Goal: Find specific page/section: Find specific page/section

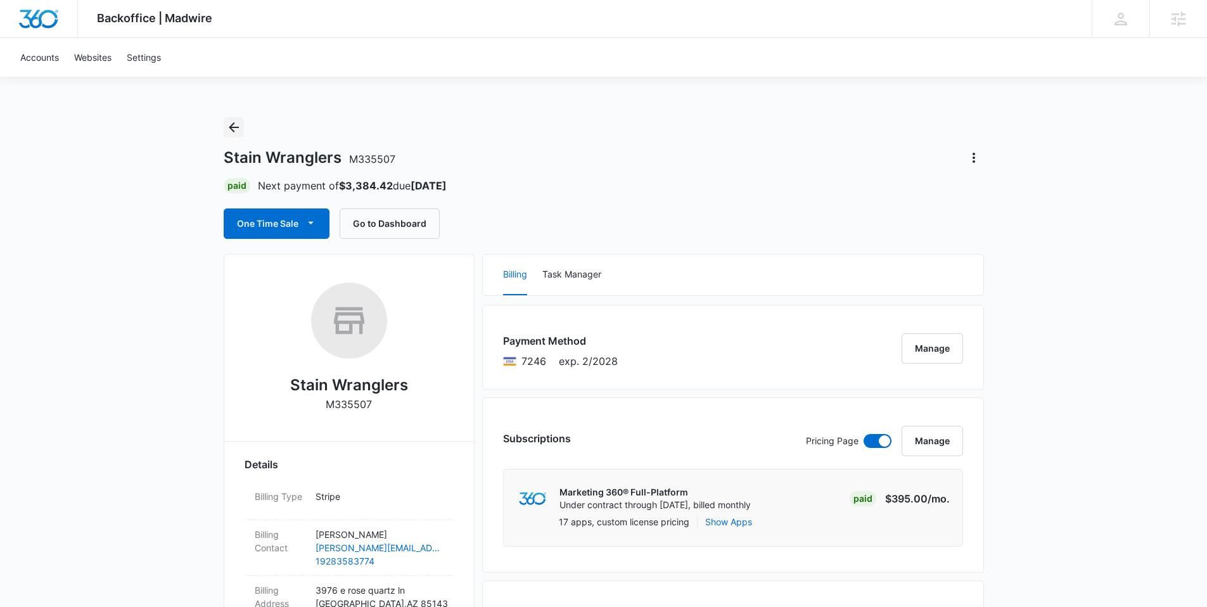
click at [227, 127] on icon "Back" at bounding box center [233, 127] width 15 height 15
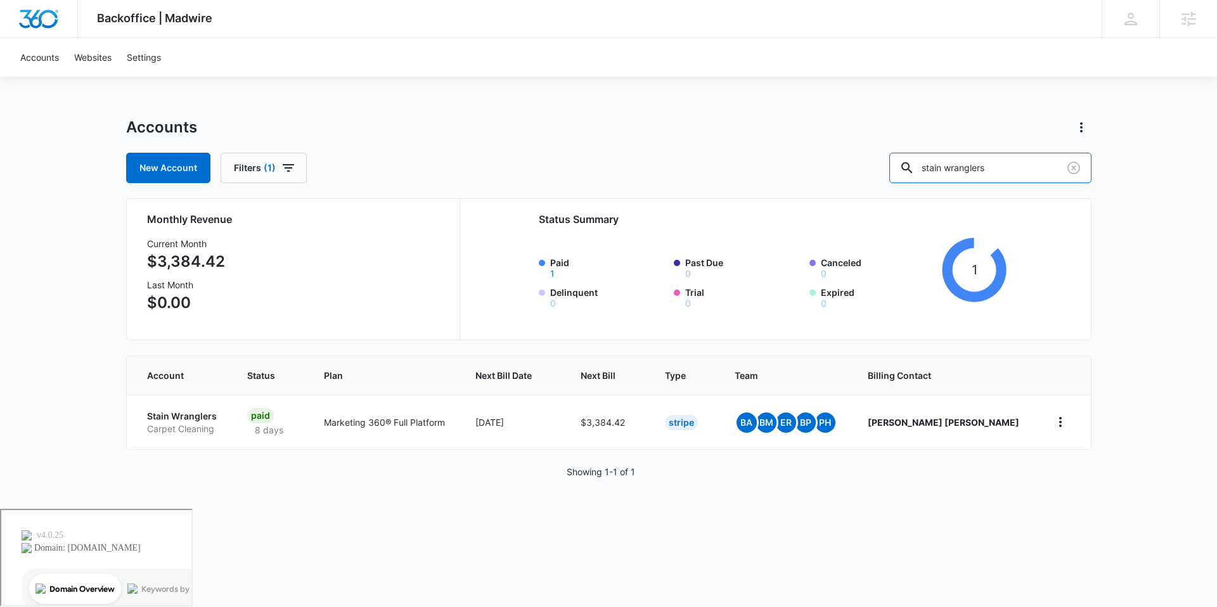
drag, startPoint x: 1032, startPoint y: 169, endPoint x: 840, endPoint y: 148, distance: 193.1
click at [840, 148] on div "Accounts New Account Filters (1) stain wranglers" at bounding box center [608, 150] width 965 height 66
type input "latin group"
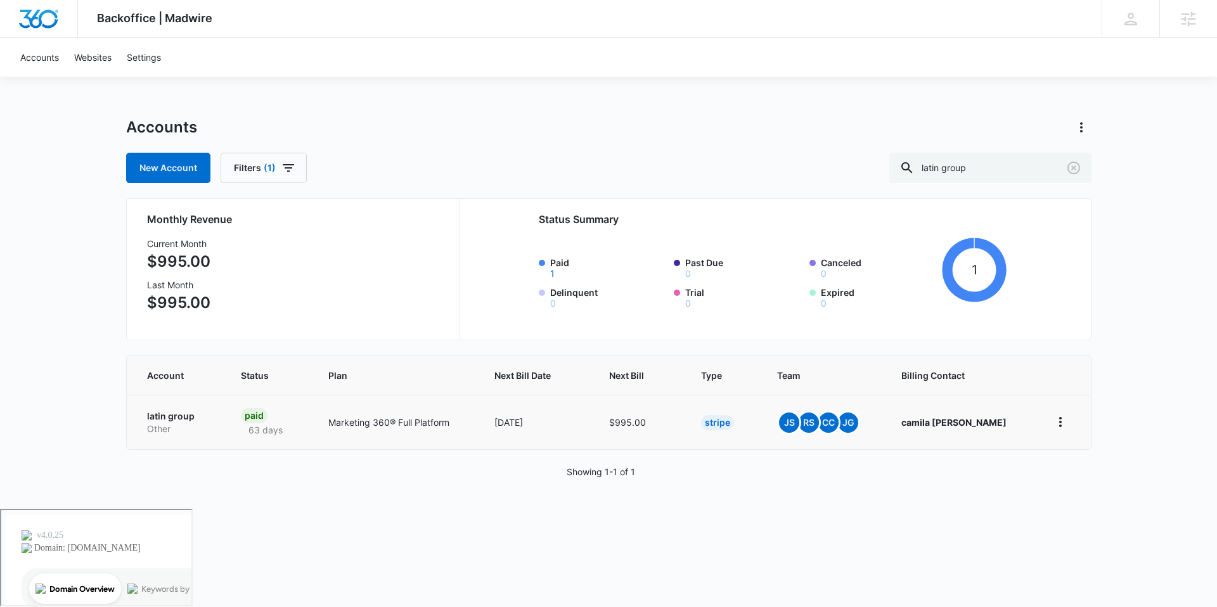
click at [177, 414] on p "latin group" at bounding box center [179, 416] width 64 height 13
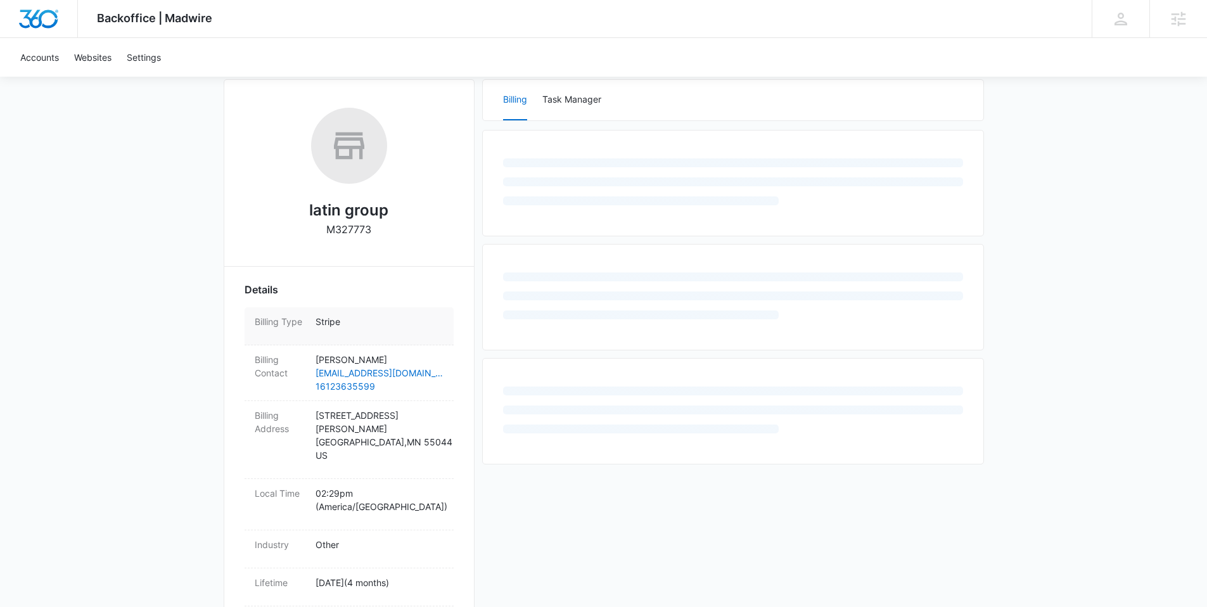
scroll to position [222, 0]
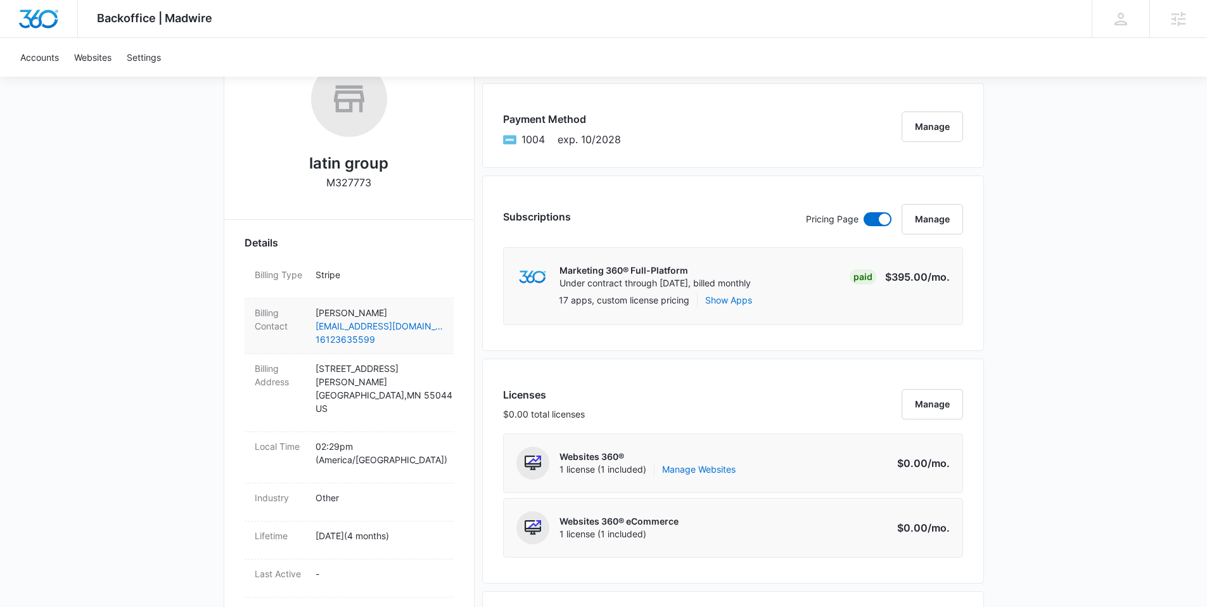
click at [364, 315] on p "camila Espinosa" at bounding box center [380, 312] width 128 height 13
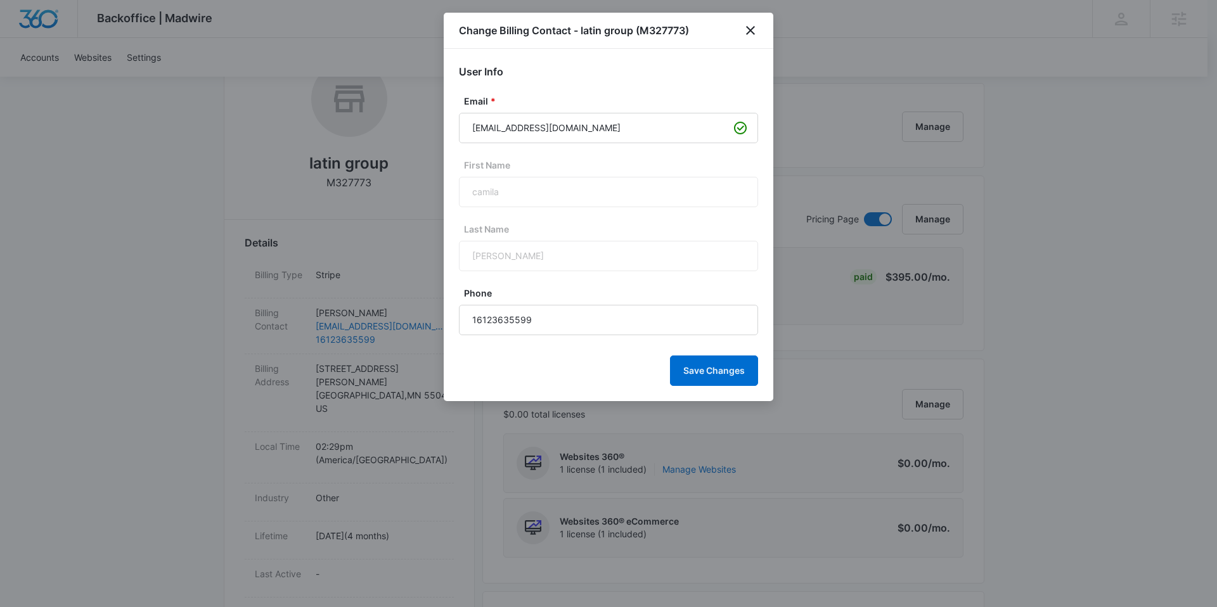
click at [532, 189] on div "camila" at bounding box center [608, 192] width 299 height 30
click at [750, 29] on icon "close" at bounding box center [750, 30] width 9 height 9
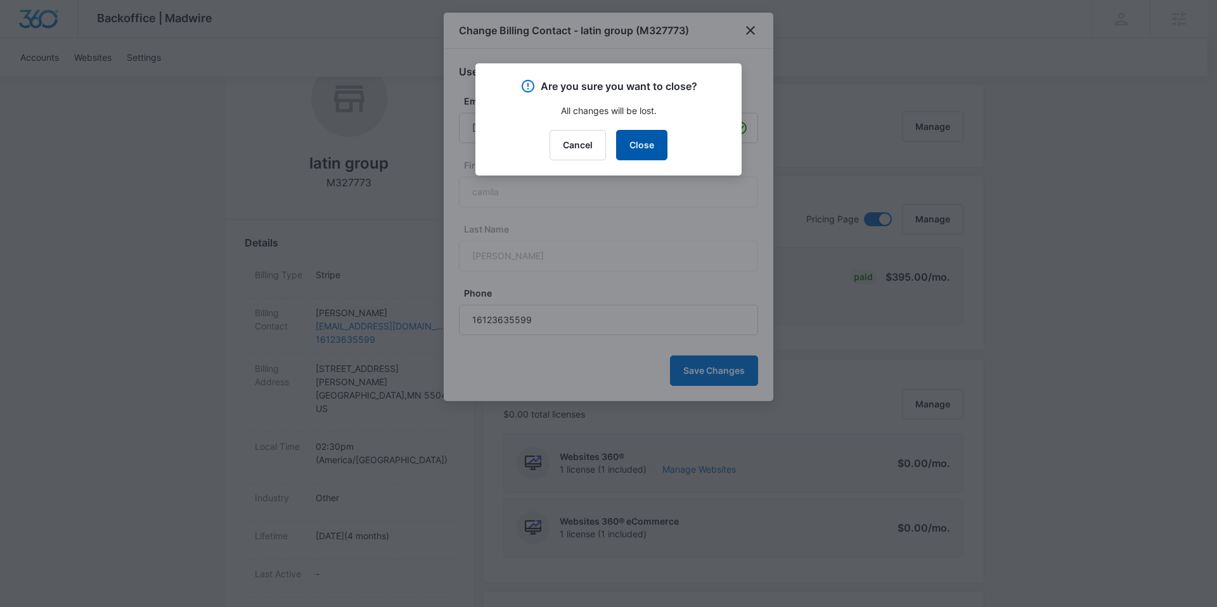
click at [643, 151] on button "Close" at bounding box center [641, 145] width 51 height 30
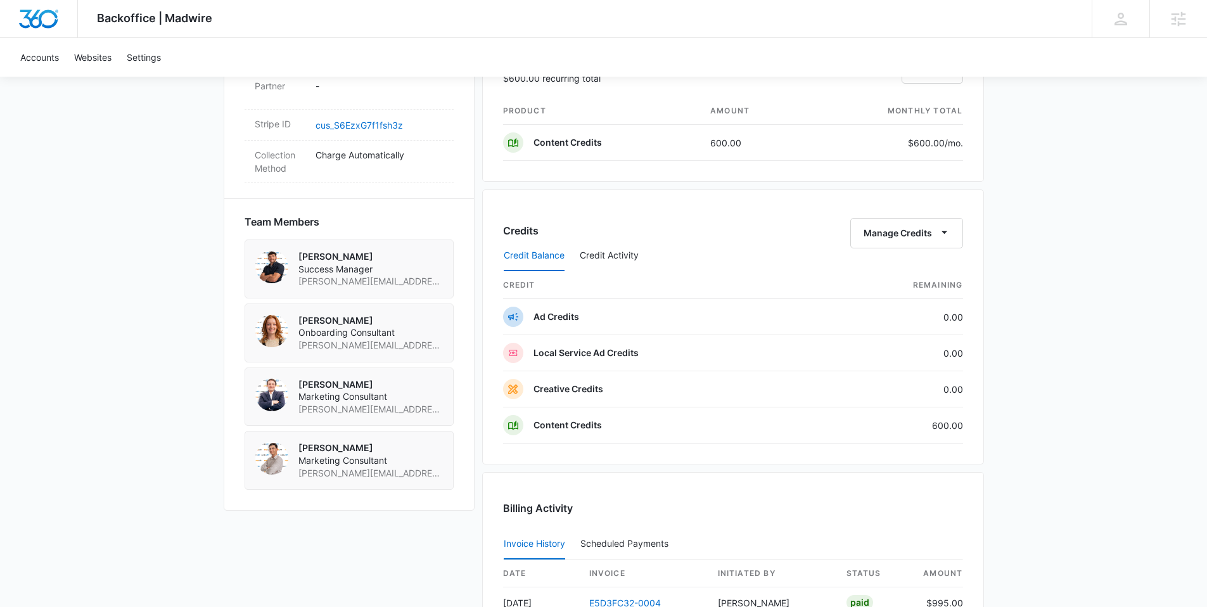
scroll to position [839, 0]
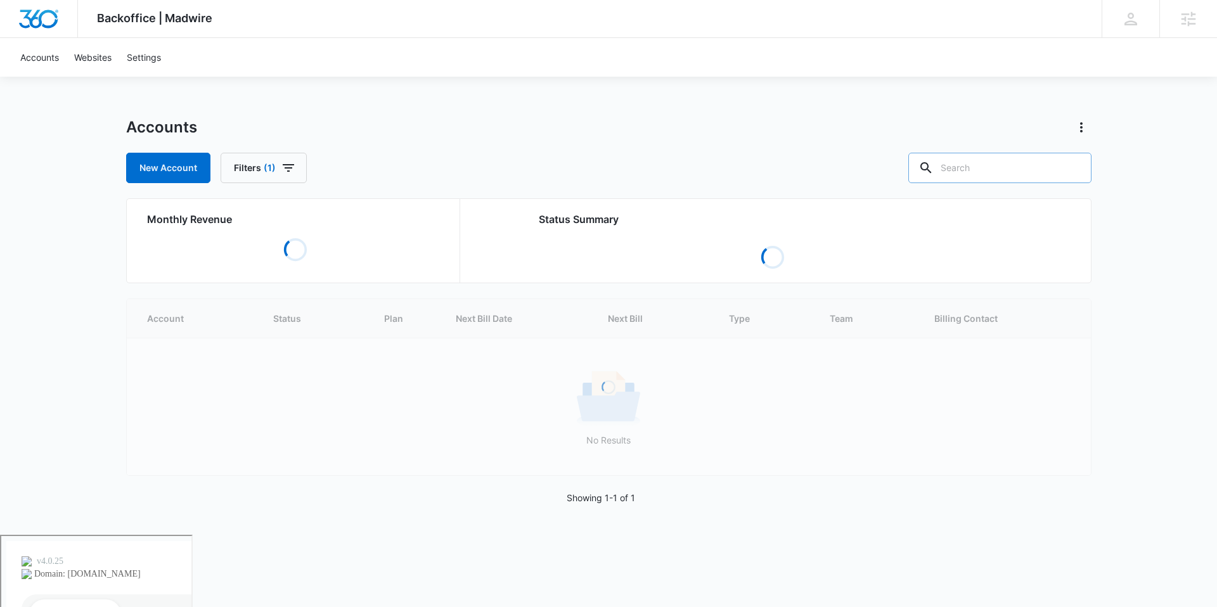
click at [1028, 174] on input "text" at bounding box center [999, 168] width 183 height 30
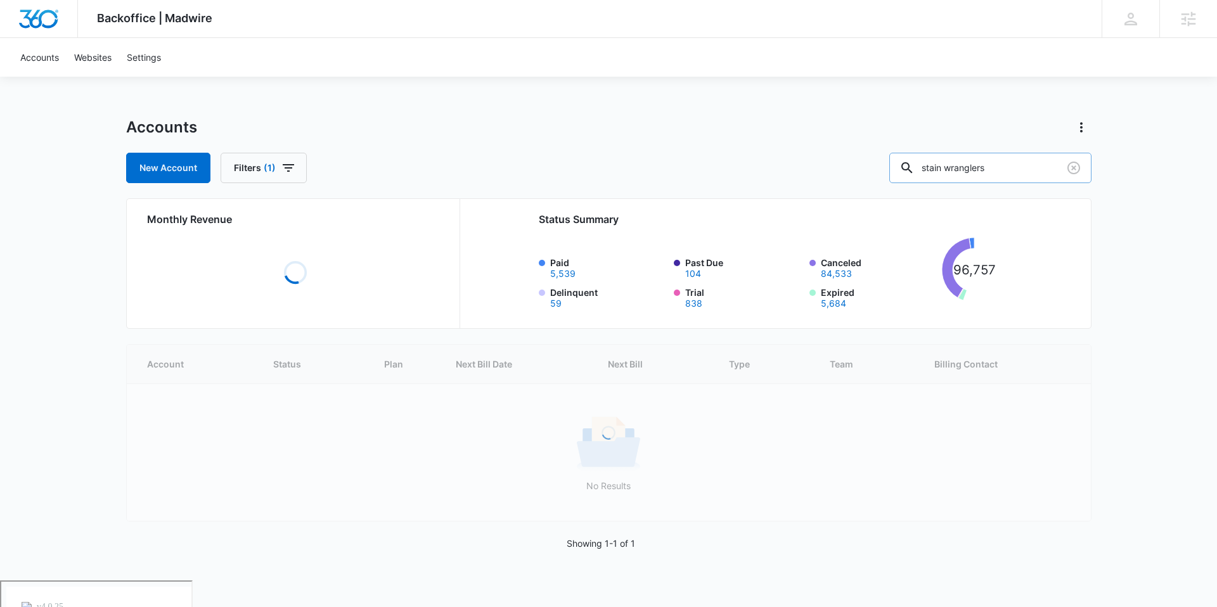
type input "stain wranglers"
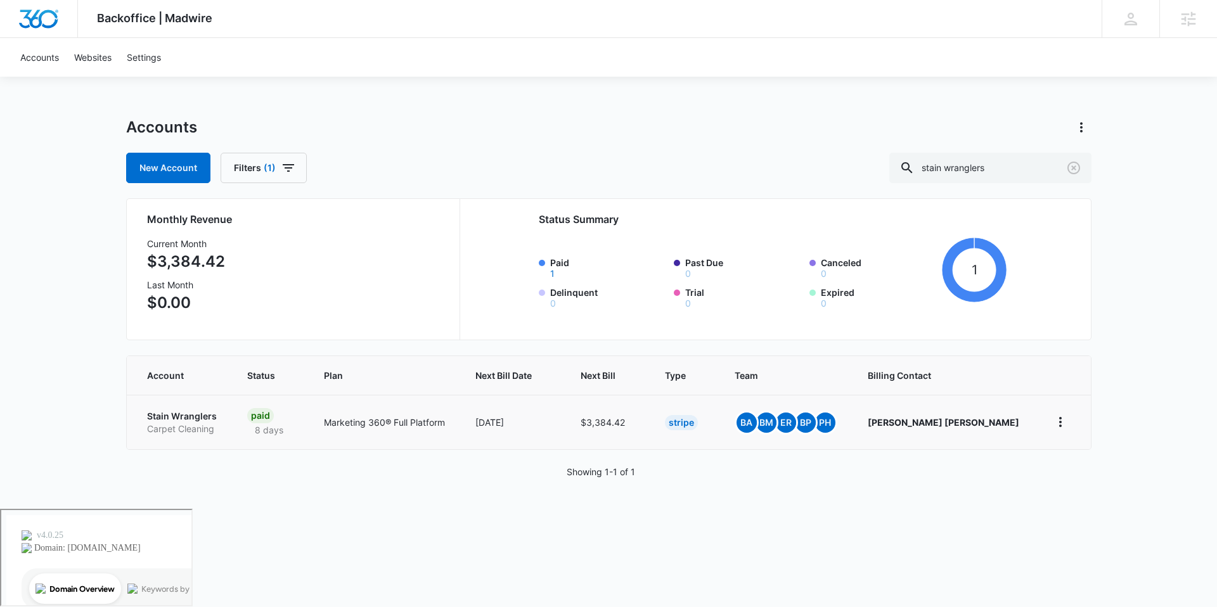
click at [186, 423] on p "Carpet Cleaning" at bounding box center [182, 429] width 70 height 13
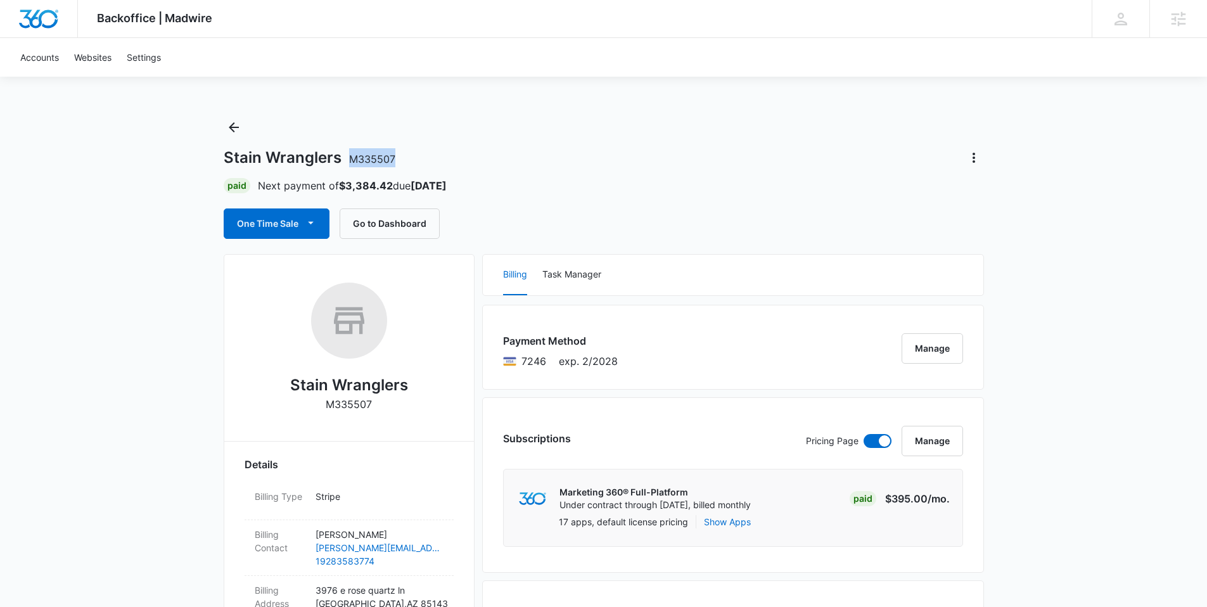
drag, startPoint x: 402, startPoint y: 156, endPoint x: 342, endPoint y: 157, distance: 60.8
click at [342, 157] on div "Stain Wranglers M335507" at bounding box center [604, 158] width 760 height 20
click at [342, 157] on h1 "Stain Wranglers M335507" at bounding box center [310, 157] width 172 height 19
click at [478, 167] on div "Stain Wranglers M335507" at bounding box center [604, 158] width 760 height 20
drag, startPoint x: 401, startPoint y: 160, endPoint x: 352, endPoint y: 159, distance: 49.4
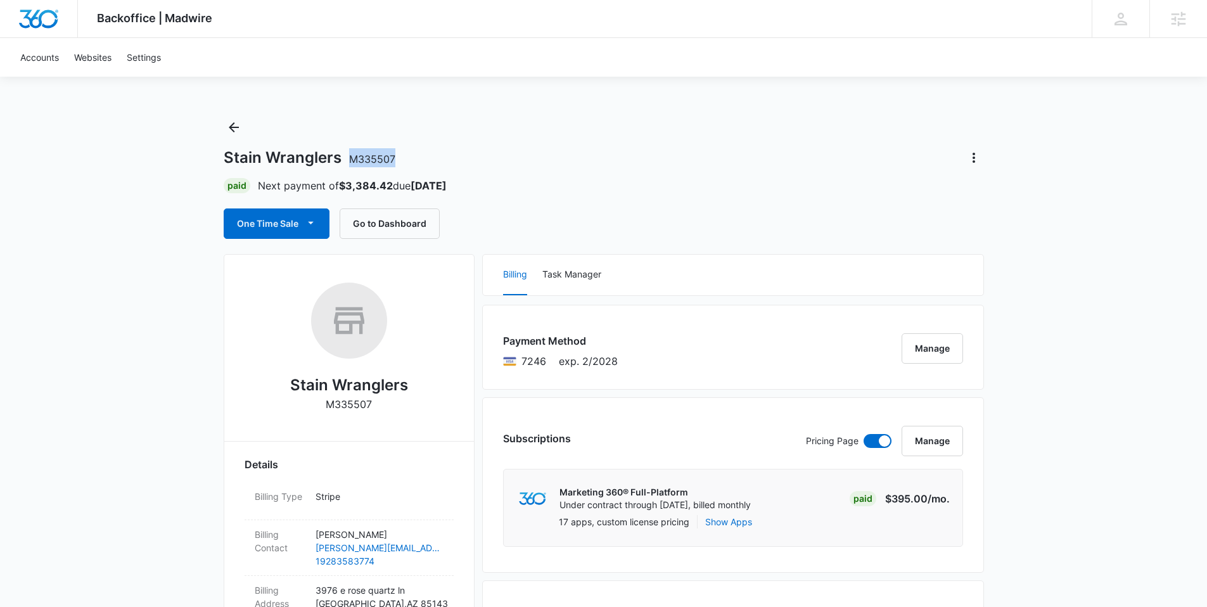
click at [352, 159] on div "Stain Wranglers M335507" at bounding box center [604, 158] width 760 height 20
copy span "M335507"
click at [396, 181] on p "Next payment of $3,384.42 due Sep 4" at bounding box center [352, 185] width 189 height 15
click at [236, 130] on icon "Back" at bounding box center [233, 127] width 15 height 15
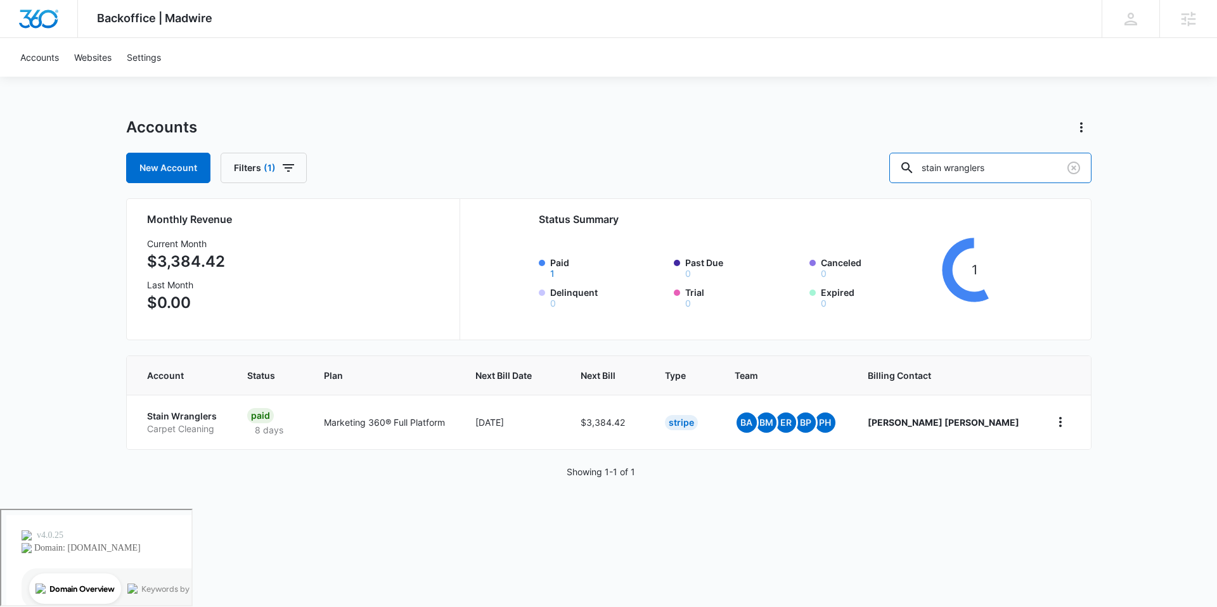
drag, startPoint x: 1038, startPoint y: 163, endPoint x: 761, endPoint y: 159, distance: 276.9
click at [761, 159] on div "New Account Filters (1) stain wranglers" at bounding box center [608, 168] width 965 height 30
type input "aspire wellness"
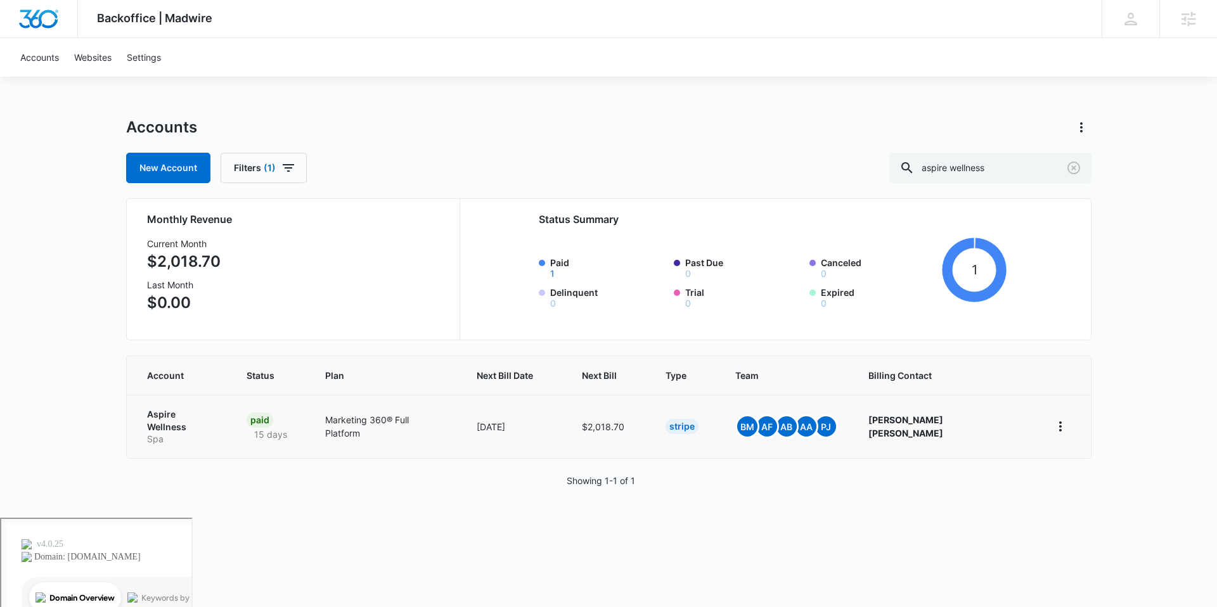
click at [190, 433] on p "Spa" at bounding box center [182, 439] width 70 height 13
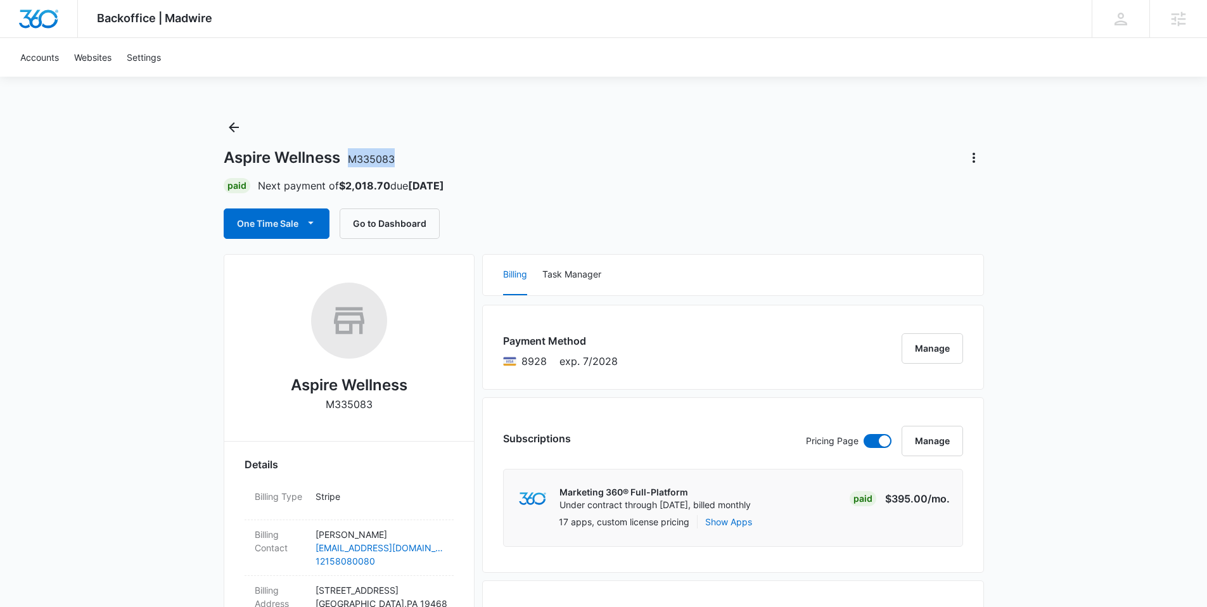
drag, startPoint x: 400, startPoint y: 155, endPoint x: 342, endPoint y: 160, distance: 59.1
click at [342, 160] on div "Aspire Wellness M335083" at bounding box center [604, 158] width 760 height 20
copy span "M335083"
click at [230, 127] on icon "Back" at bounding box center [234, 127] width 10 height 10
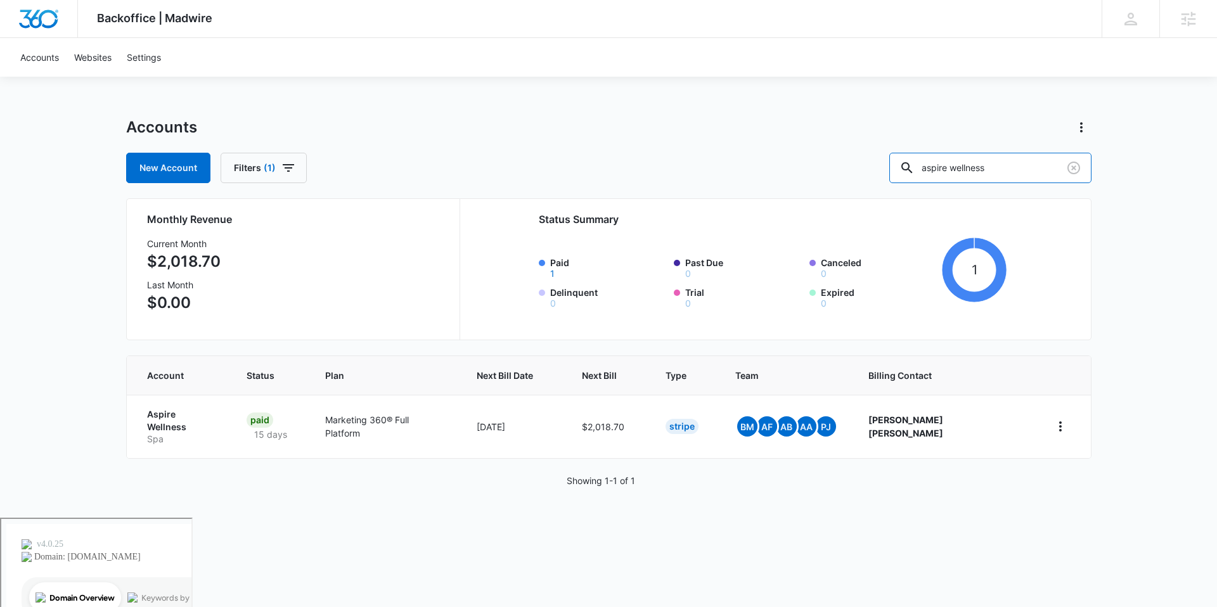
drag, startPoint x: 1033, startPoint y: 161, endPoint x: 873, endPoint y: 141, distance: 160.9
click at [873, 141] on div "Accounts New Account Filters (1) aspire wellness" at bounding box center [608, 150] width 965 height 66
type input "latin group"
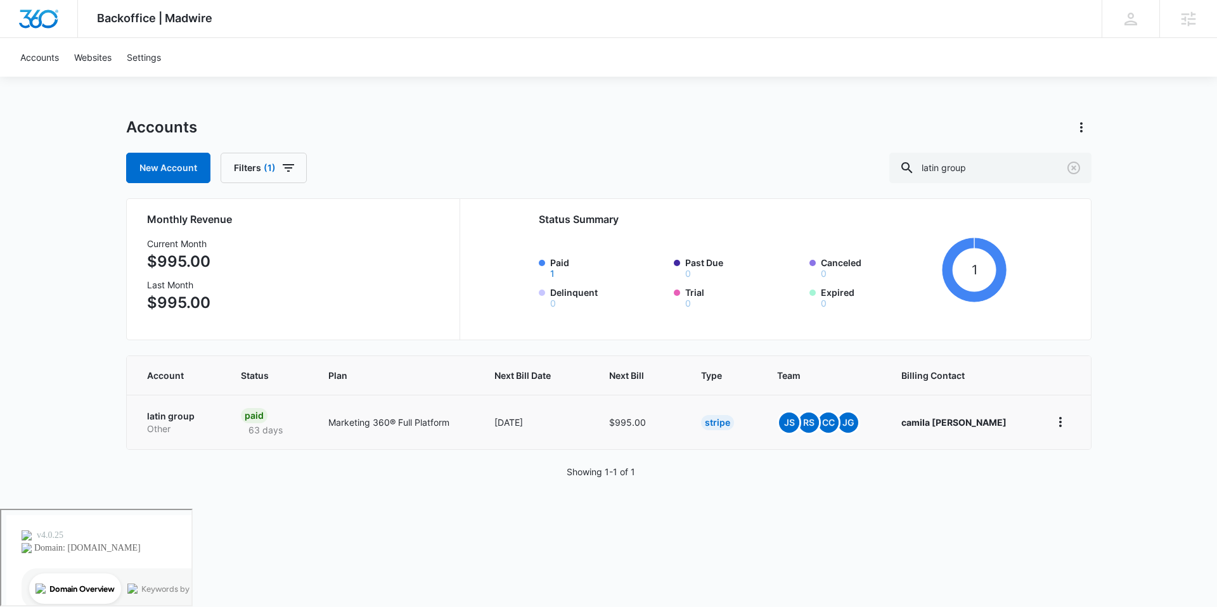
click at [184, 419] on p "latin group" at bounding box center [179, 416] width 64 height 13
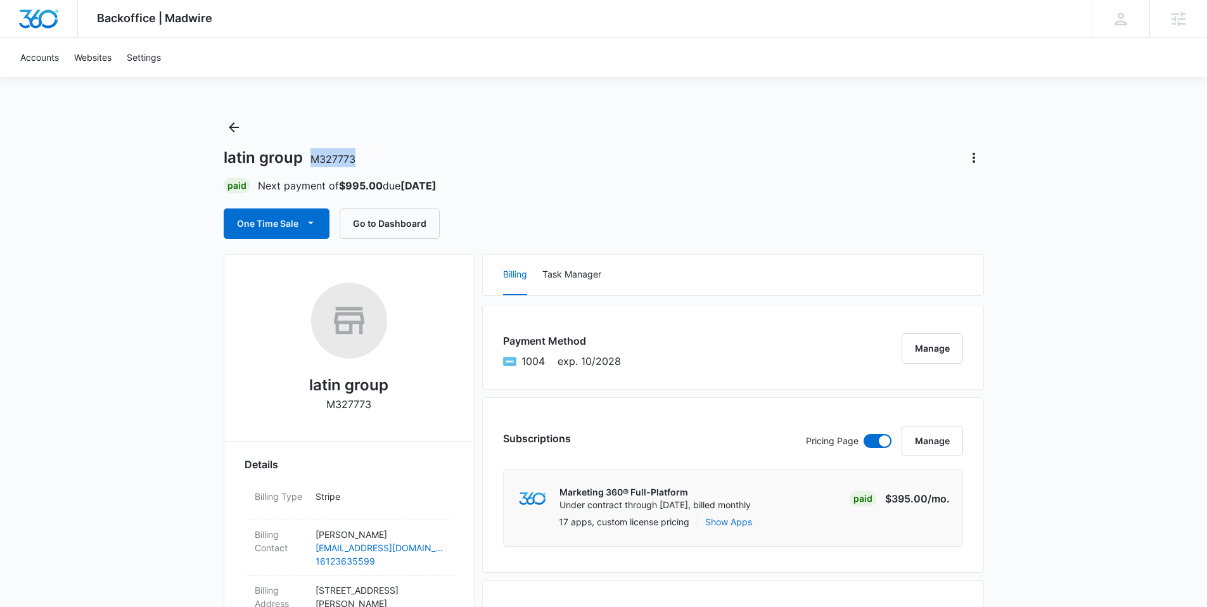
drag, startPoint x: 359, startPoint y: 156, endPoint x: 313, endPoint y: 162, distance: 46.1
click at [313, 162] on div "latin group M327773" at bounding box center [604, 158] width 760 height 20
copy span "M327773"
click at [234, 132] on icon "Back" at bounding box center [233, 127] width 15 height 15
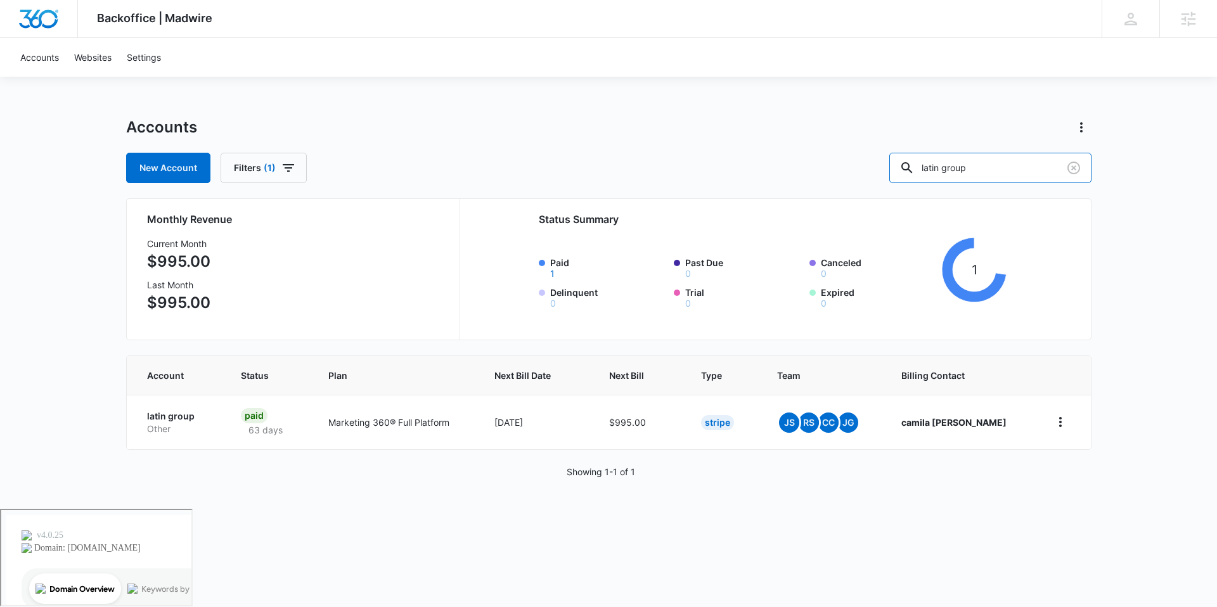
drag, startPoint x: 1019, startPoint y: 169, endPoint x: 833, endPoint y: 143, distance: 187.4
click at [833, 143] on div "Accounts New Account Filters (1) latin group" at bounding box center [608, 150] width 965 height 66
type input "elevator evolution"
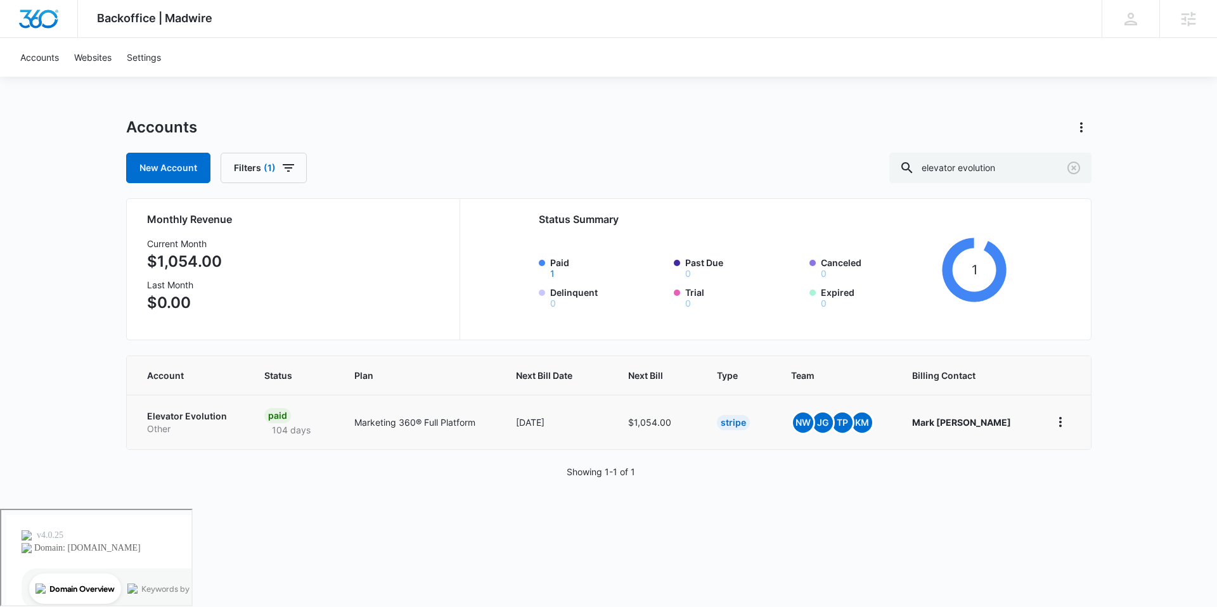
click at [212, 410] on p "Elevator Evolution" at bounding box center [190, 416] width 87 height 13
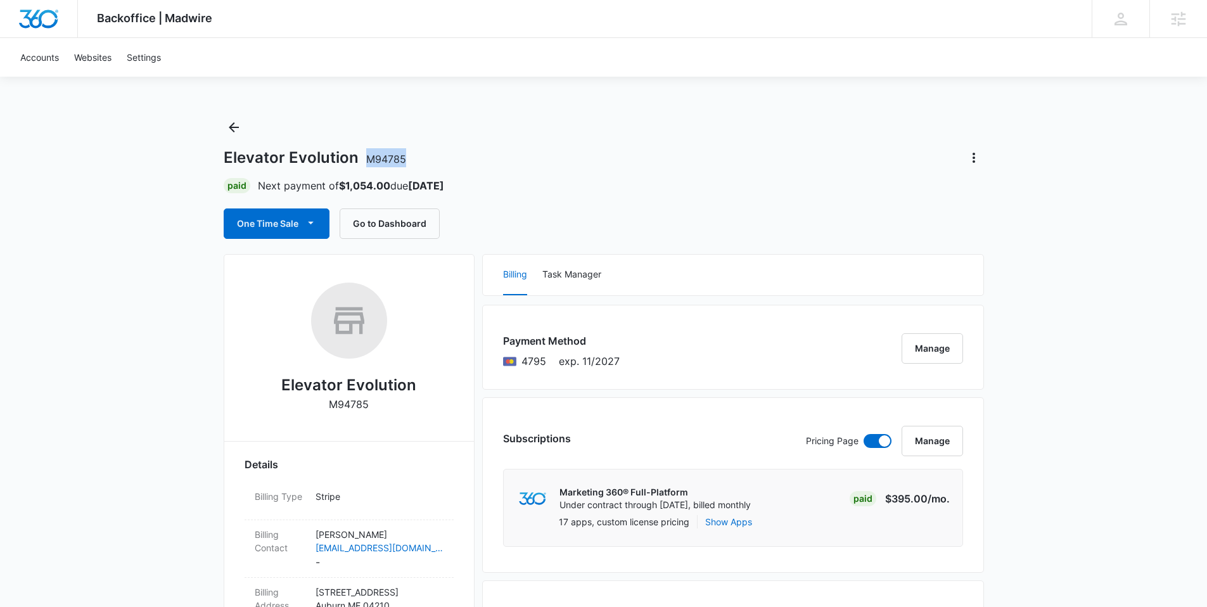
drag, startPoint x: 410, startPoint y: 162, endPoint x: 367, endPoint y: 165, distance: 43.2
click at [367, 165] on div "Elevator Evolution M94785" at bounding box center [604, 158] width 760 height 20
copy span "M94785"
click at [236, 129] on icon "Back" at bounding box center [233, 127] width 15 height 15
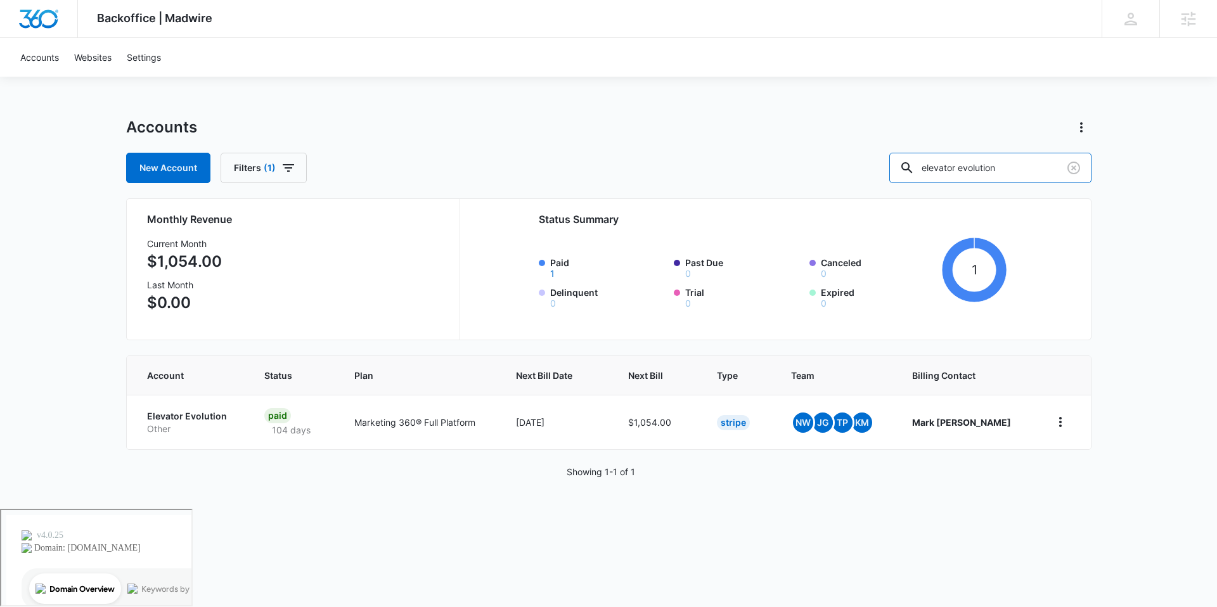
drag, startPoint x: 1037, startPoint y: 163, endPoint x: 879, endPoint y: 166, distance: 157.2
click at [879, 166] on div "New Account Filters (1) elevator evolution" at bounding box center [608, 168] width 965 height 30
type input "holiday park"
click at [197, 414] on p "Holiday Park Exxon" at bounding box center [190, 416] width 87 height 13
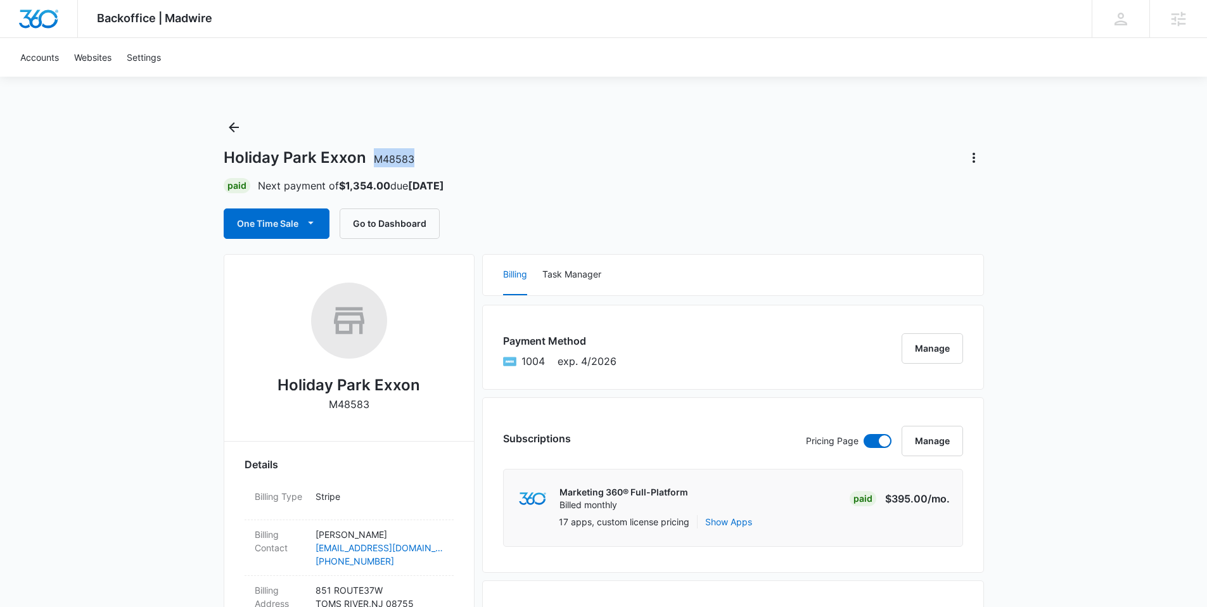
drag, startPoint x: 414, startPoint y: 160, endPoint x: 374, endPoint y: 163, distance: 40.7
click at [374, 163] on div "Holiday Park Exxon M48583" at bounding box center [604, 158] width 760 height 20
copy span "M48583"
click at [233, 129] on icon "Back" at bounding box center [233, 127] width 15 height 15
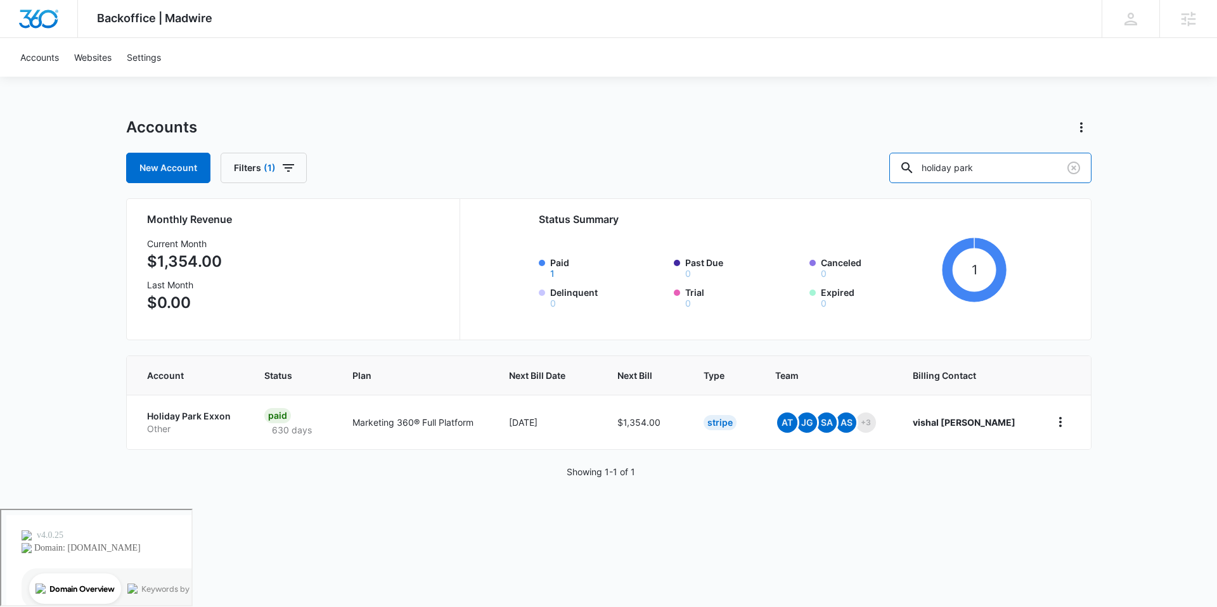
drag, startPoint x: 1023, startPoint y: 172, endPoint x: 833, endPoint y: 162, distance: 189.7
click at [833, 162] on div "New Account Filters (1) holiday park" at bounding box center [608, 168] width 965 height 30
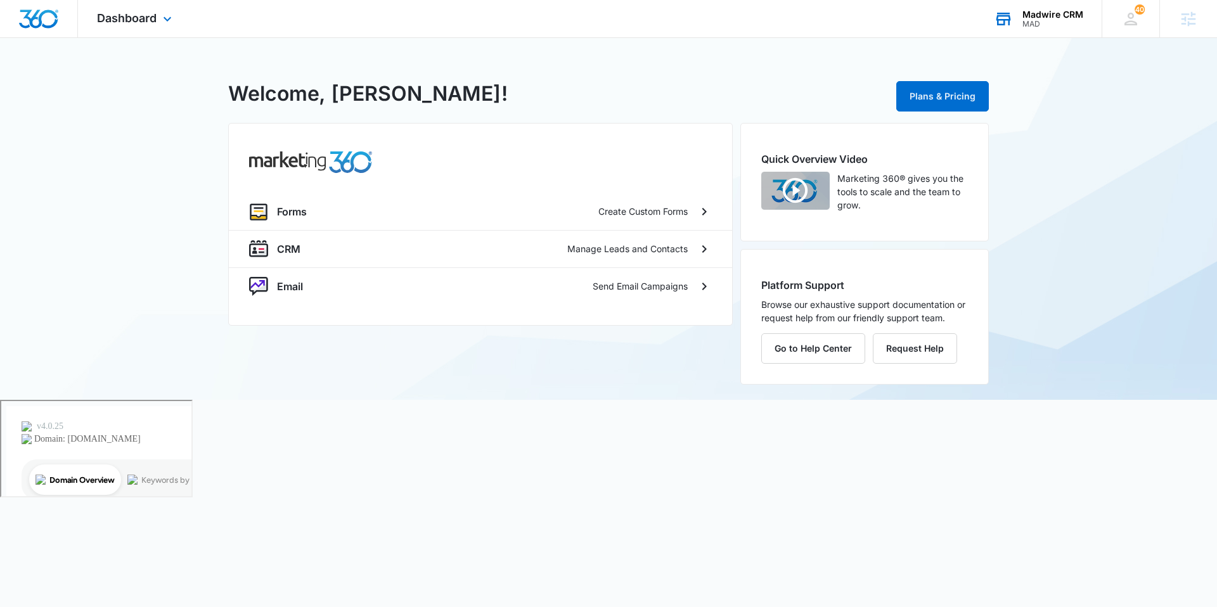
click at [1043, 26] on div "MAD" at bounding box center [1052, 24] width 61 height 9
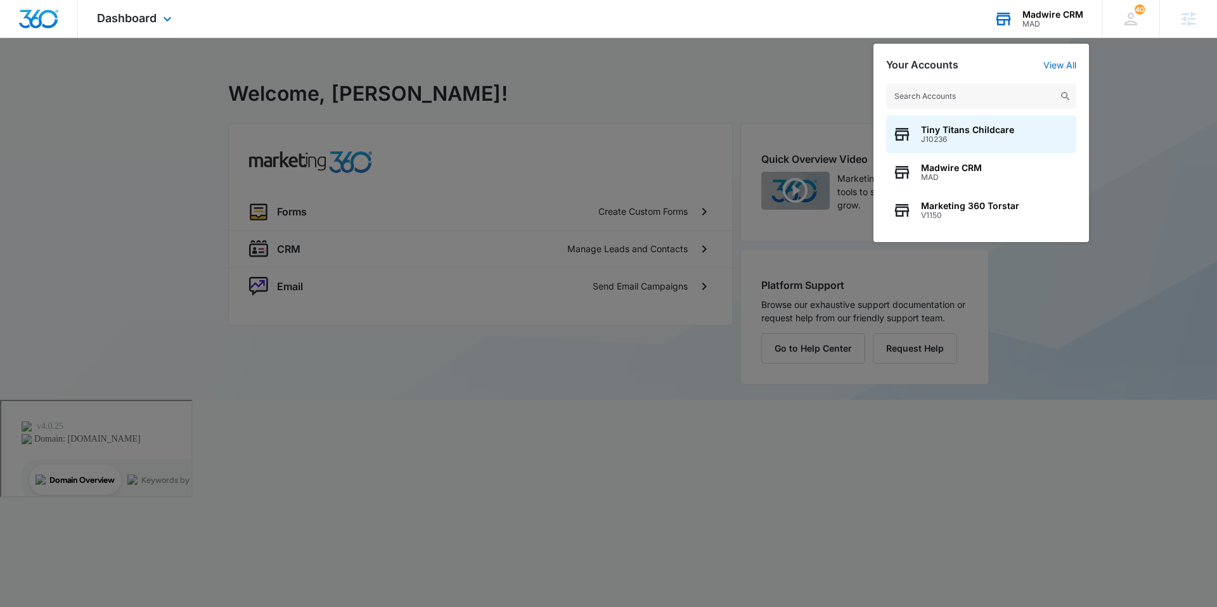
click at [959, 92] on input "text" at bounding box center [981, 96] width 190 height 25
click at [923, 91] on input "text" at bounding box center [981, 96] width 190 height 25
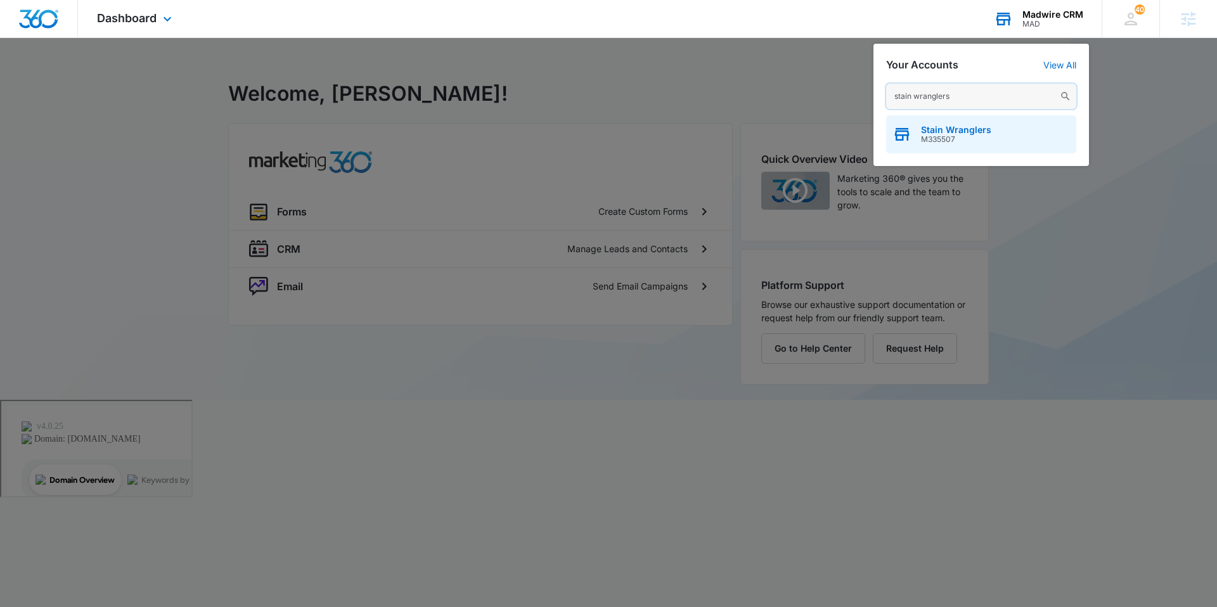
type input "stain wranglers"
click at [947, 143] on span "M335507" at bounding box center [956, 139] width 70 height 9
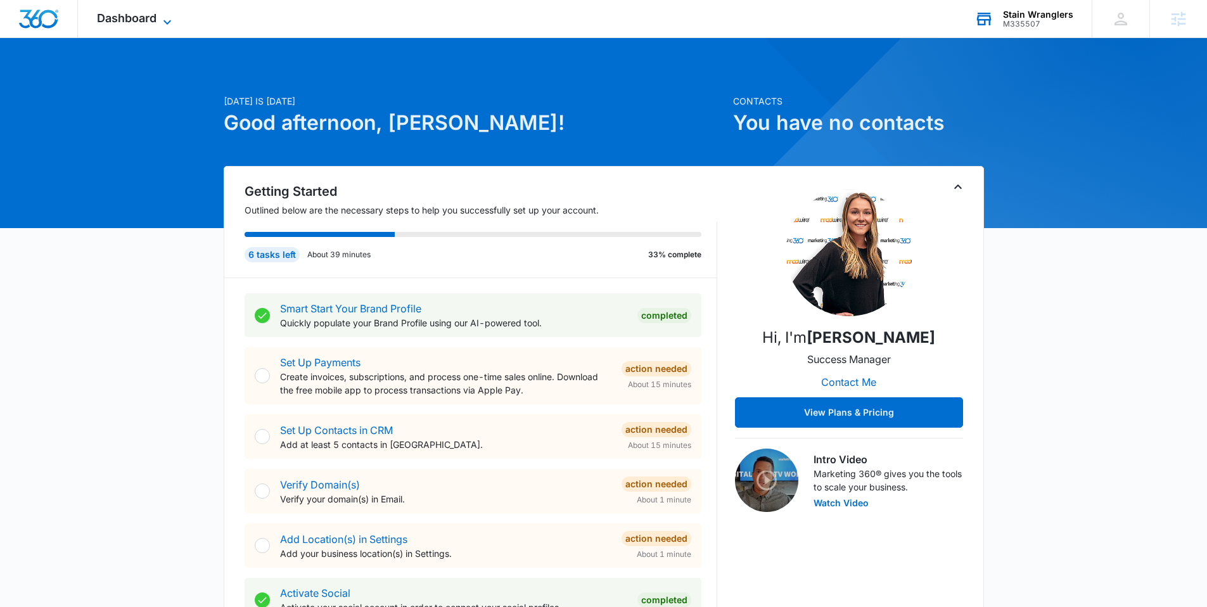
click at [127, 17] on span "Dashboard" at bounding box center [127, 17] width 60 height 13
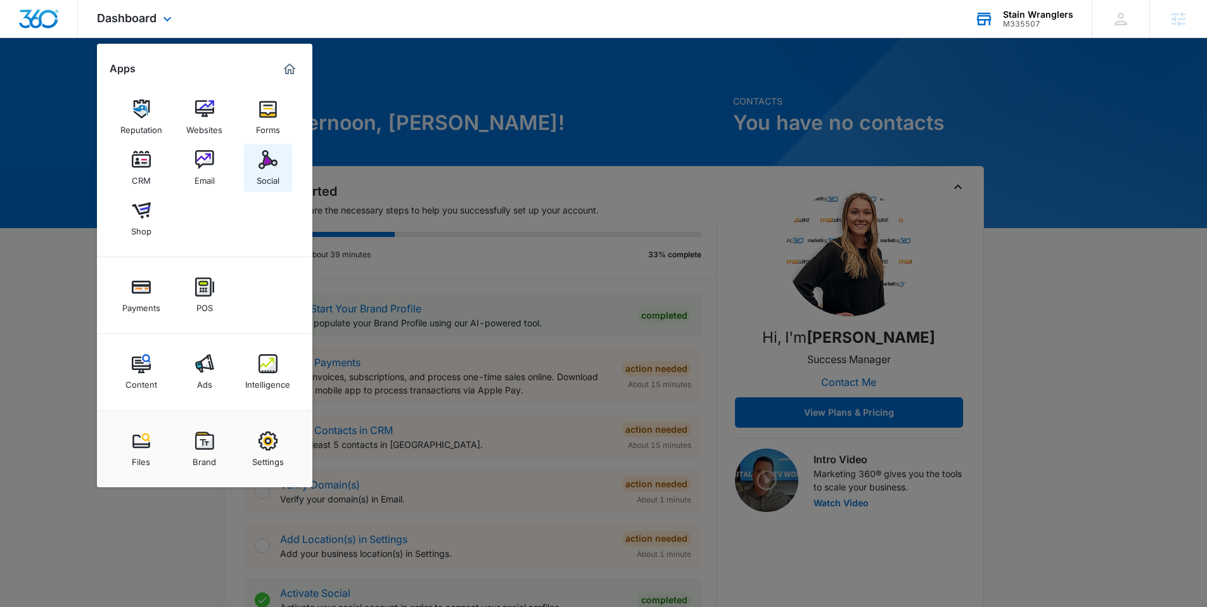
click at [262, 158] on img at bounding box center [268, 159] width 19 height 19
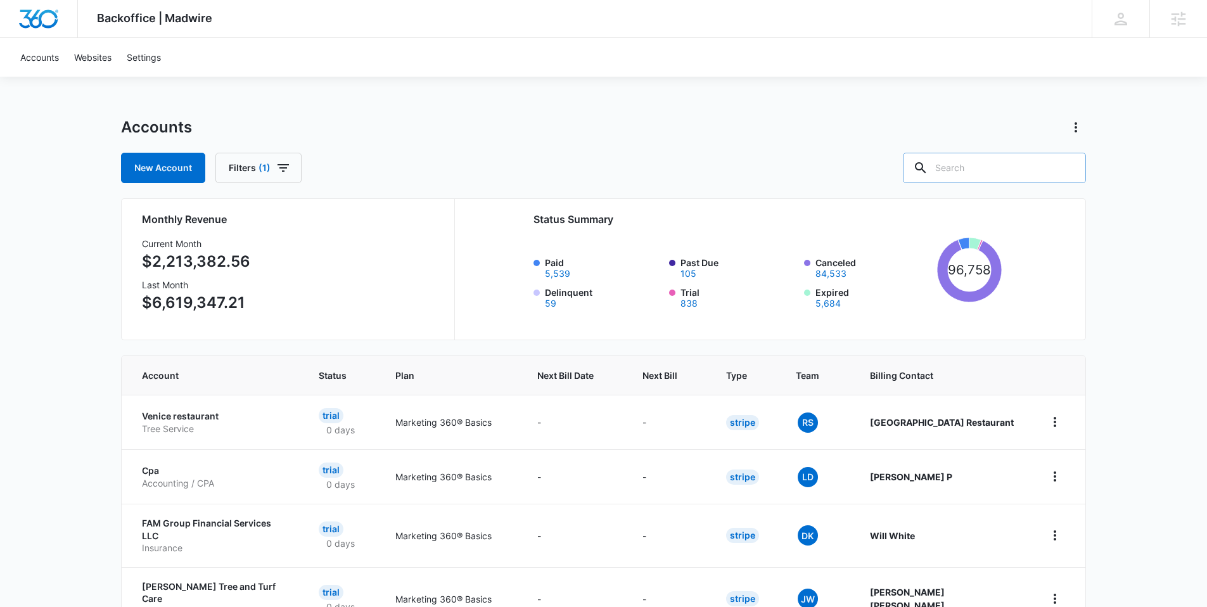
click at [1016, 179] on input "text" at bounding box center [994, 168] width 183 height 30
click at [987, 168] on input "text" at bounding box center [994, 168] width 183 height 30
type input "stain wranglers"
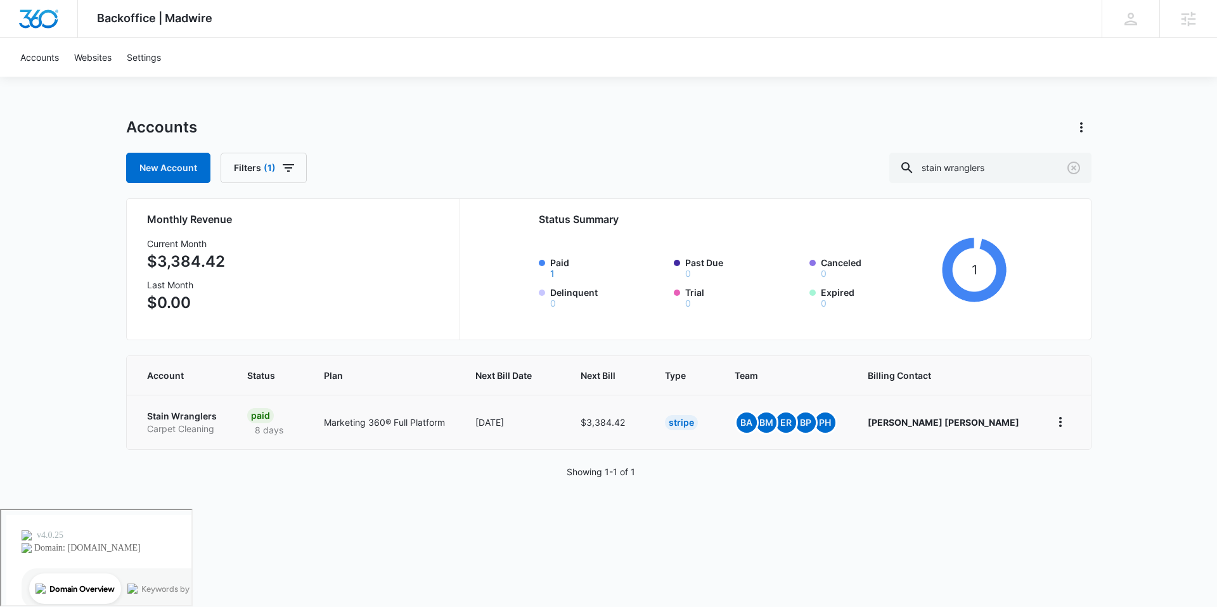
click at [199, 414] on p "Stain Wranglers" at bounding box center [182, 416] width 70 height 13
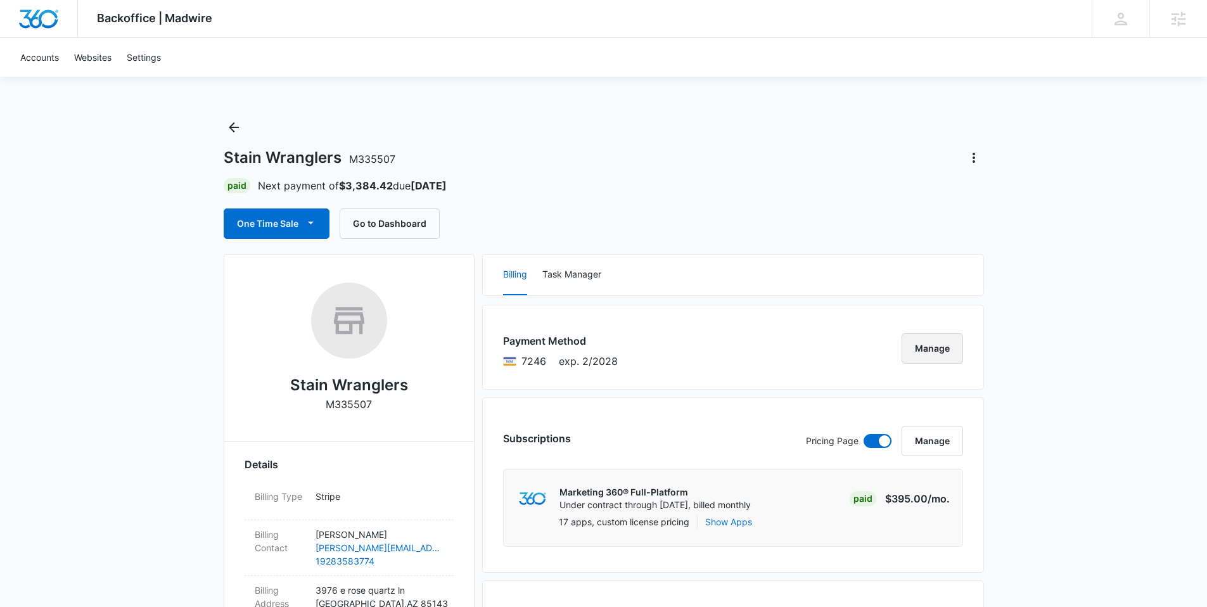
click at [922, 340] on button "Manage" at bounding box center [932, 348] width 61 height 30
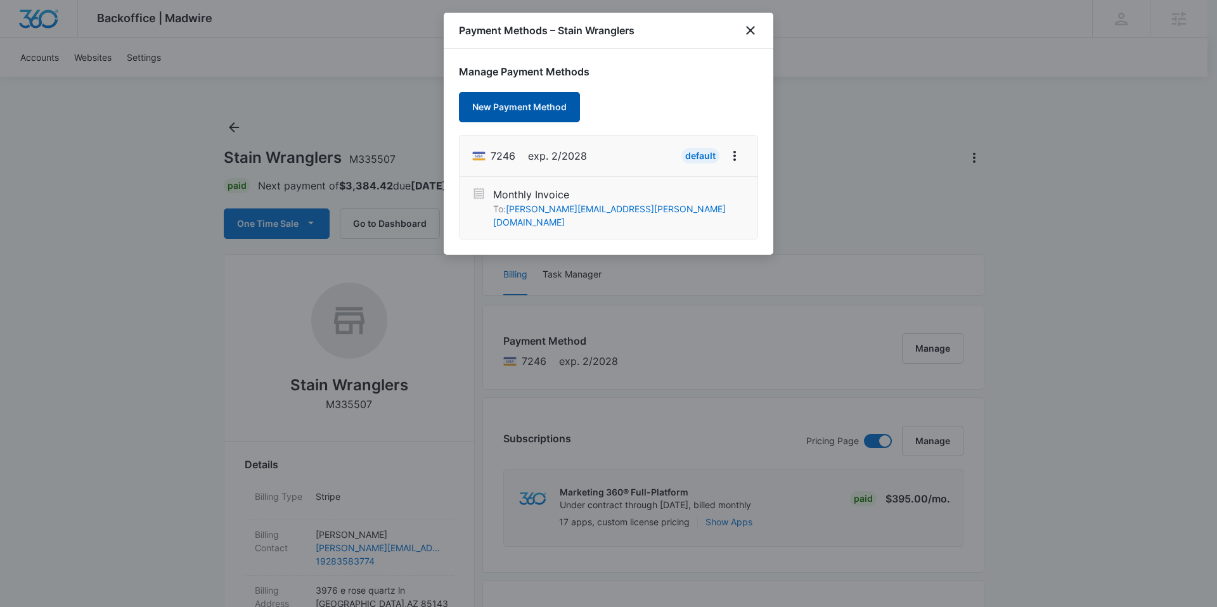
click at [528, 115] on button "New Payment Method" at bounding box center [519, 107] width 121 height 30
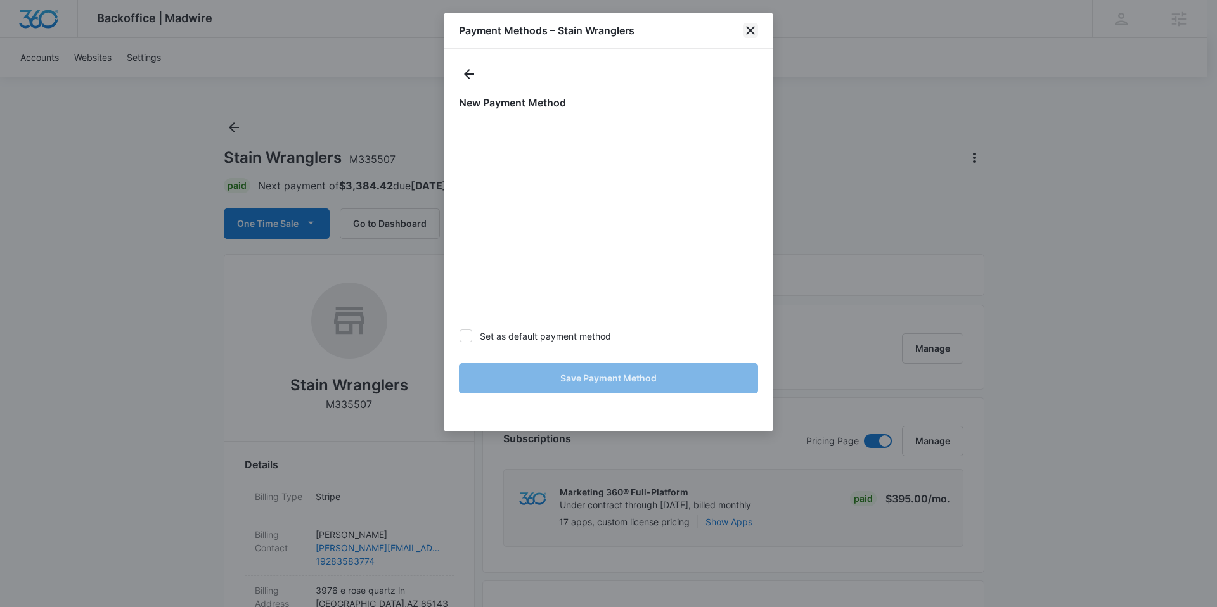
click at [746, 24] on icon "close" at bounding box center [750, 30] width 15 height 15
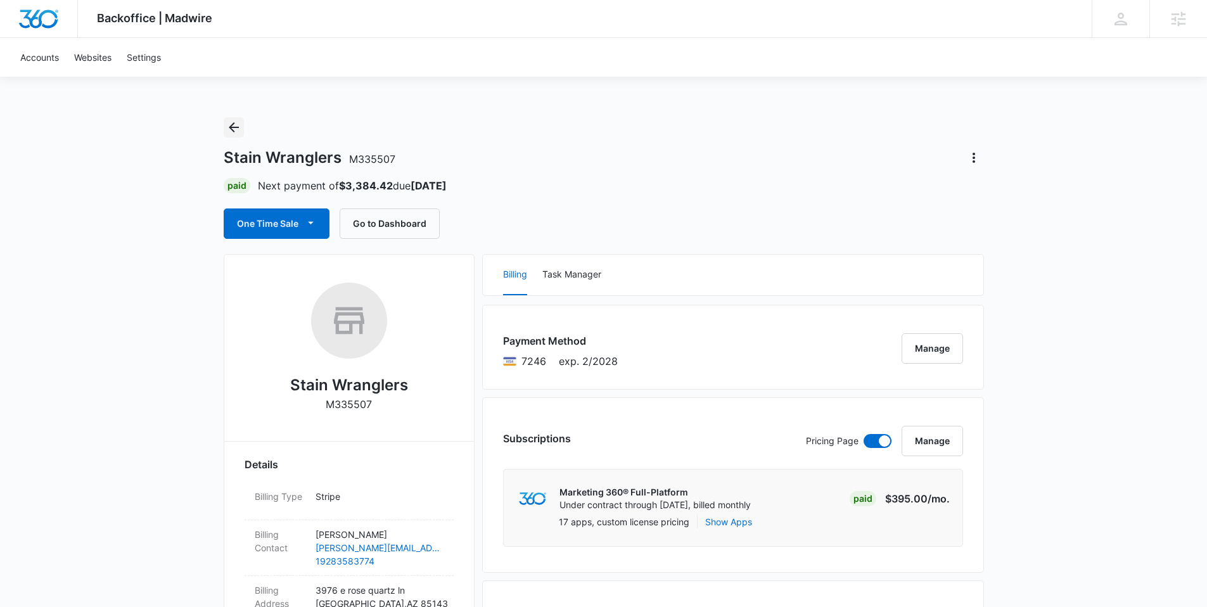
click at [236, 125] on icon "Back" at bounding box center [233, 127] width 15 height 15
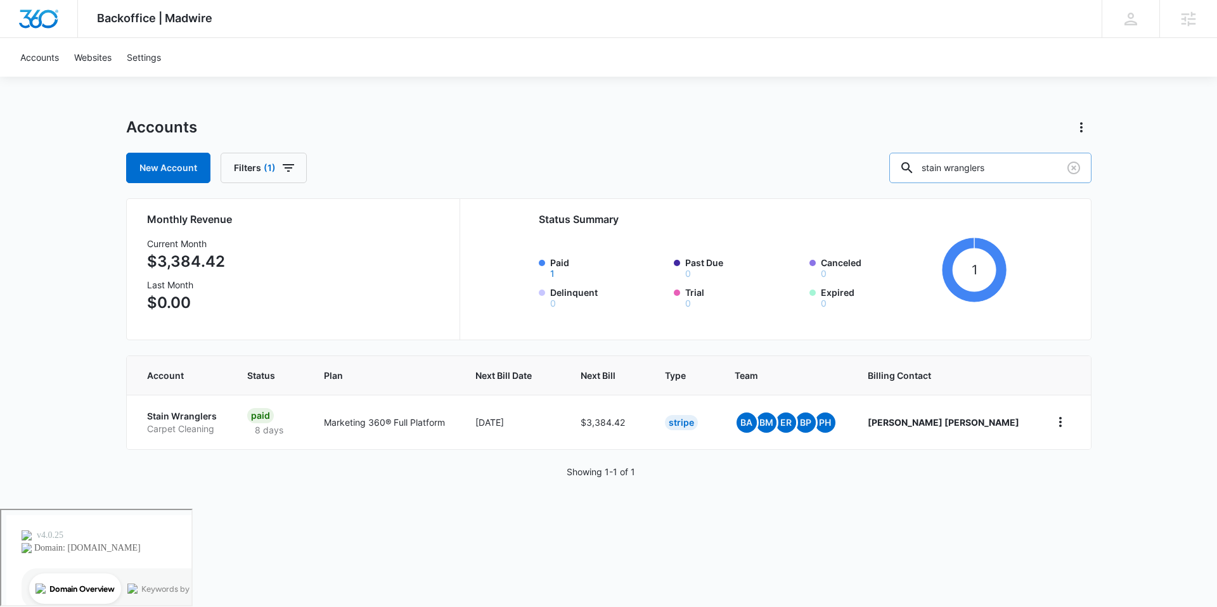
drag, startPoint x: 1027, startPoint y: 174, endPoint x: 924, endPoint y: 163, distance: 103.3
click at [924, 163] on input "stain wranglers" at bounding box center [990, 168] width 202 height 30
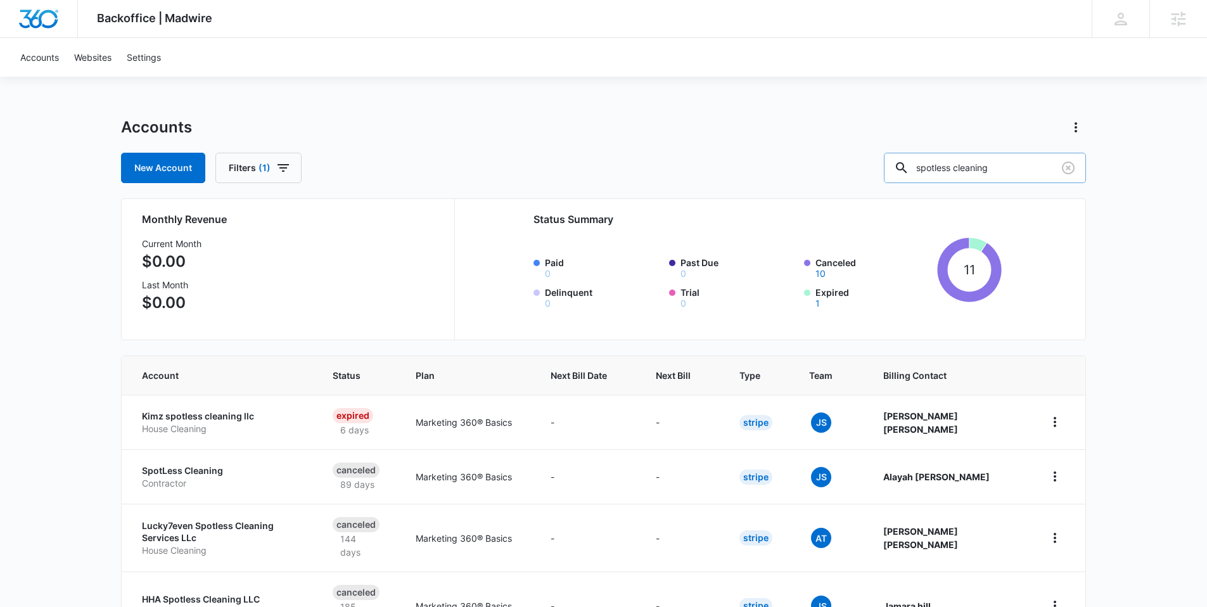
click at [1041, 165] on input "spotless cleaning" at bounding box center [985, 168] width 202 height 30
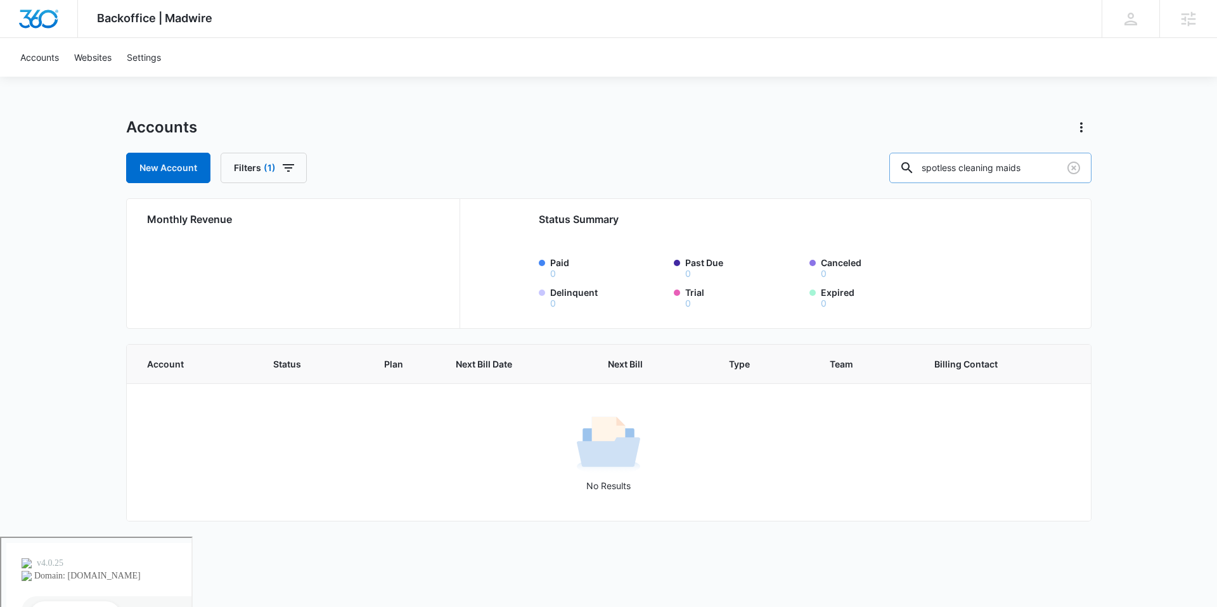
drag, startPoint x: 1055, startPoint y: 167, endPoint x: 992, endPoint y: 167, distance: 63.4
click at [992, 167] on input "spotless cleaning maids" at bounding box center [990, 168] width 202 height 30
drag, startPoint x: 1057, startPoint y: 168, endPoint x: 992, endPoint y: 167, distance: 64.6
click at [992, 167] on input "spotless cleaning maids" at bounding box center [990, 168] width 202 height 30
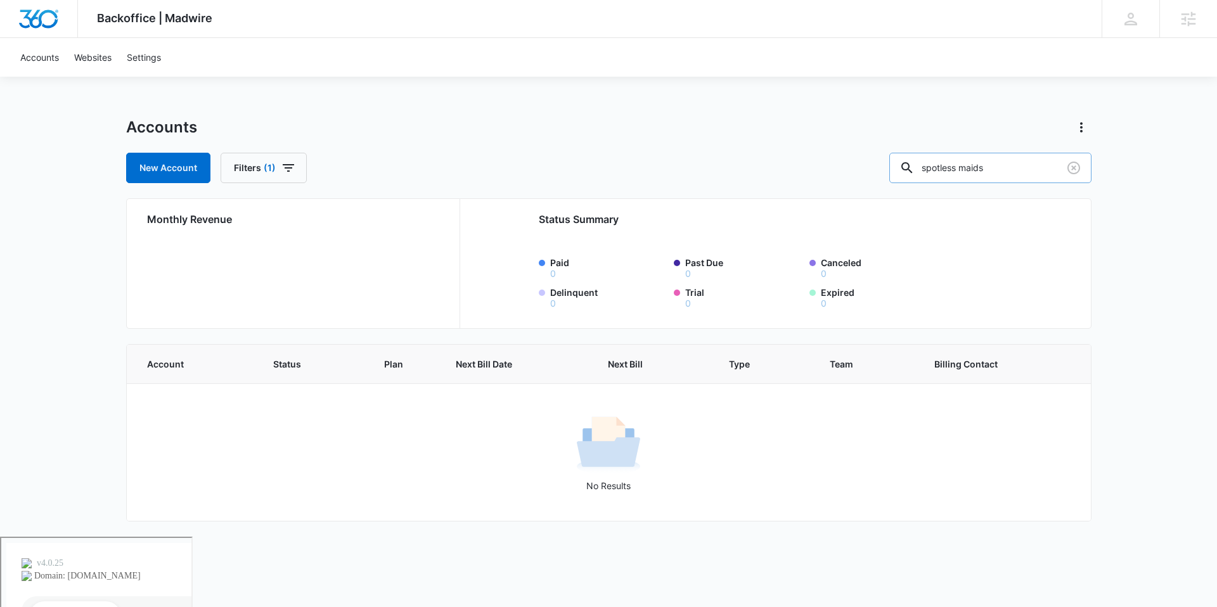
type input "spotless maids"
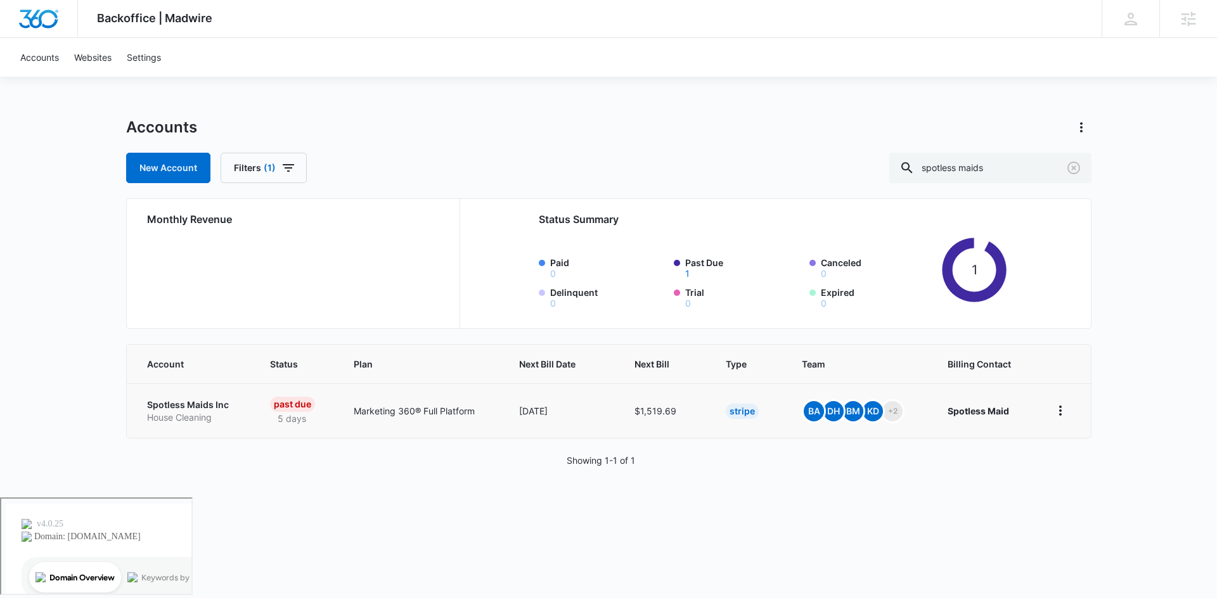
click at [195, 414] on p "House Cleaning" at bounding box center [193, 417] width 93 height 13
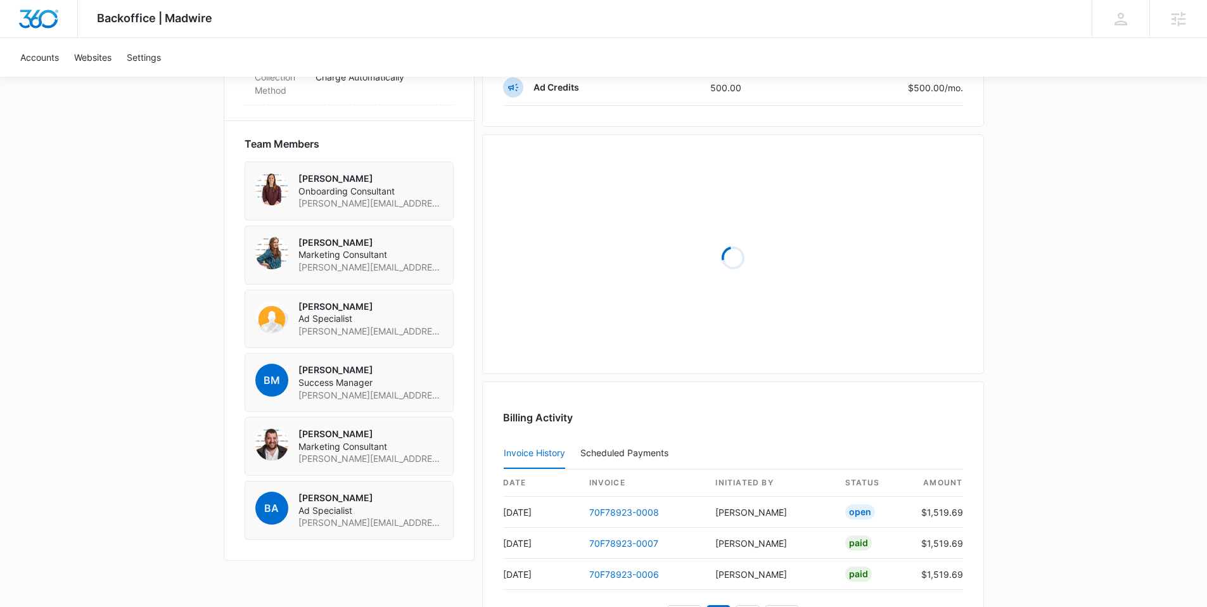
scroll to position [928, 0]
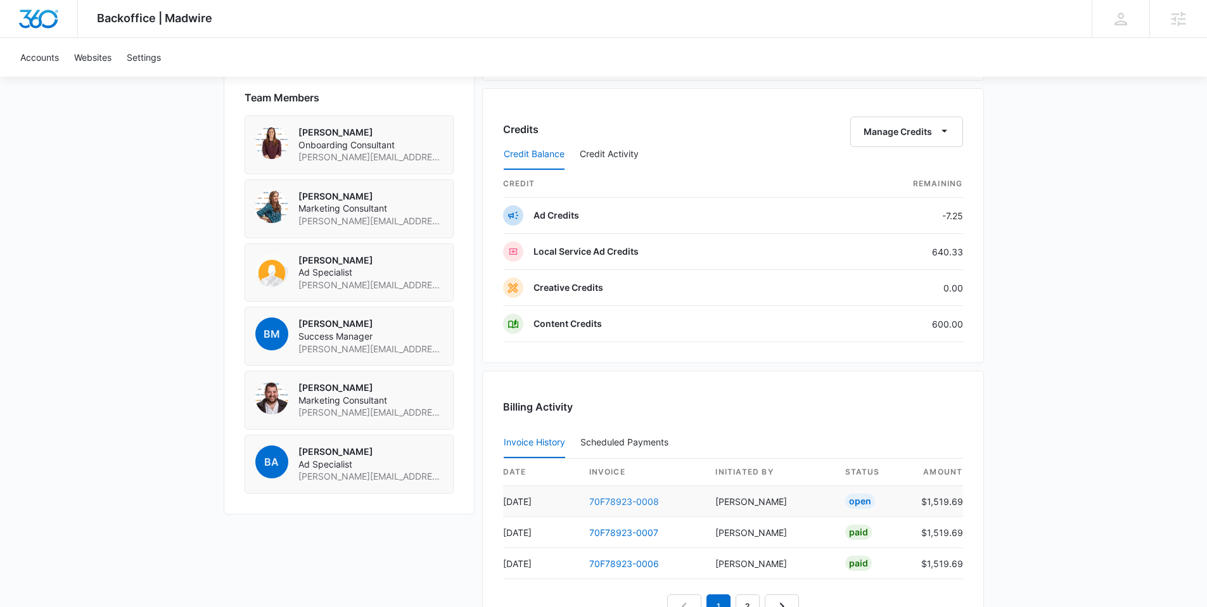
click at [611, 503] on link "70F78923-0008" at bounding box center [624, 501] width 70 height 11
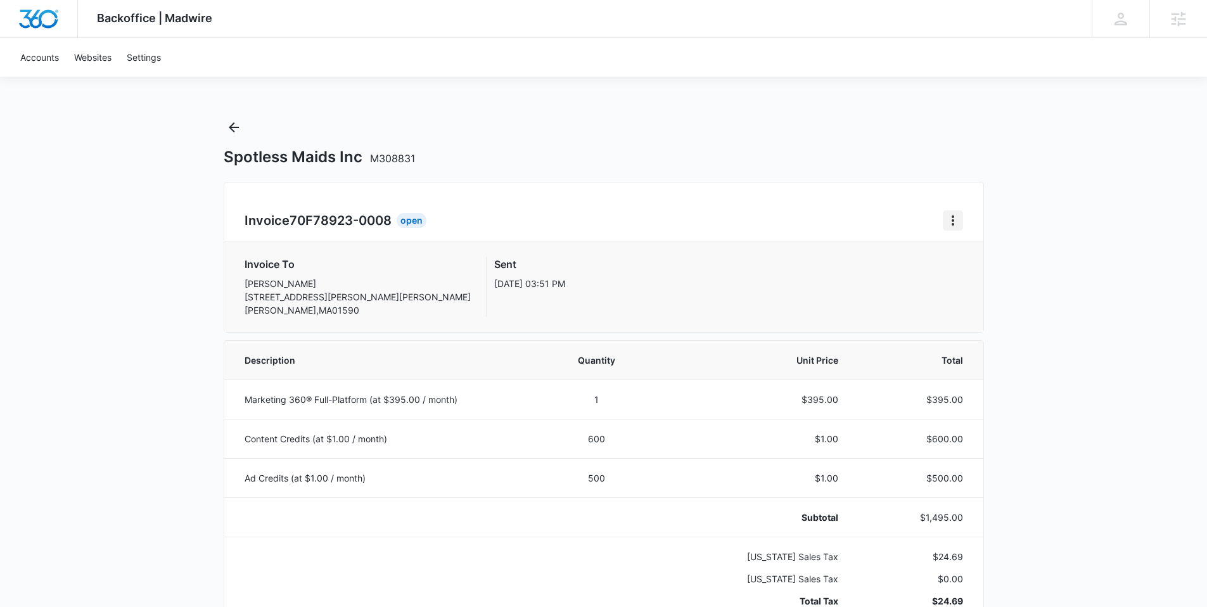
click at [953, 215] on icon "Home" at bounding box center [952, 220] width 15 height 15
click at [997, 250] on link "Download Invoice" at bounding box center [995, 255] width 73 height 11
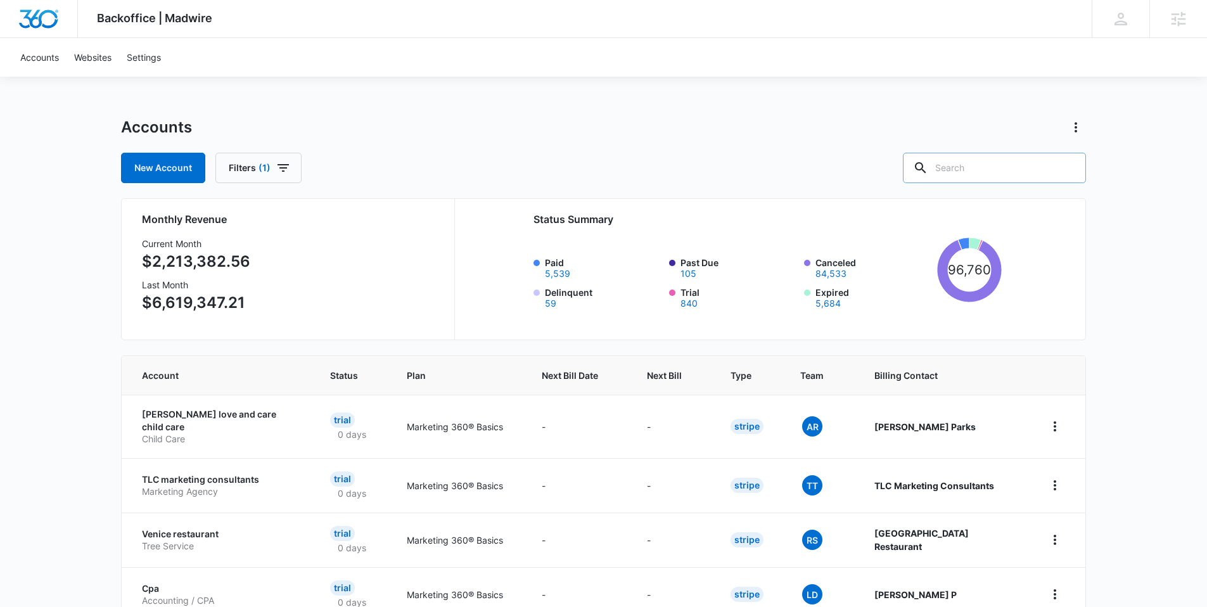
click at [973, 160] on input "text" at bounding box center [994, 168] width 183 height 30
type input "hometown cleaning"
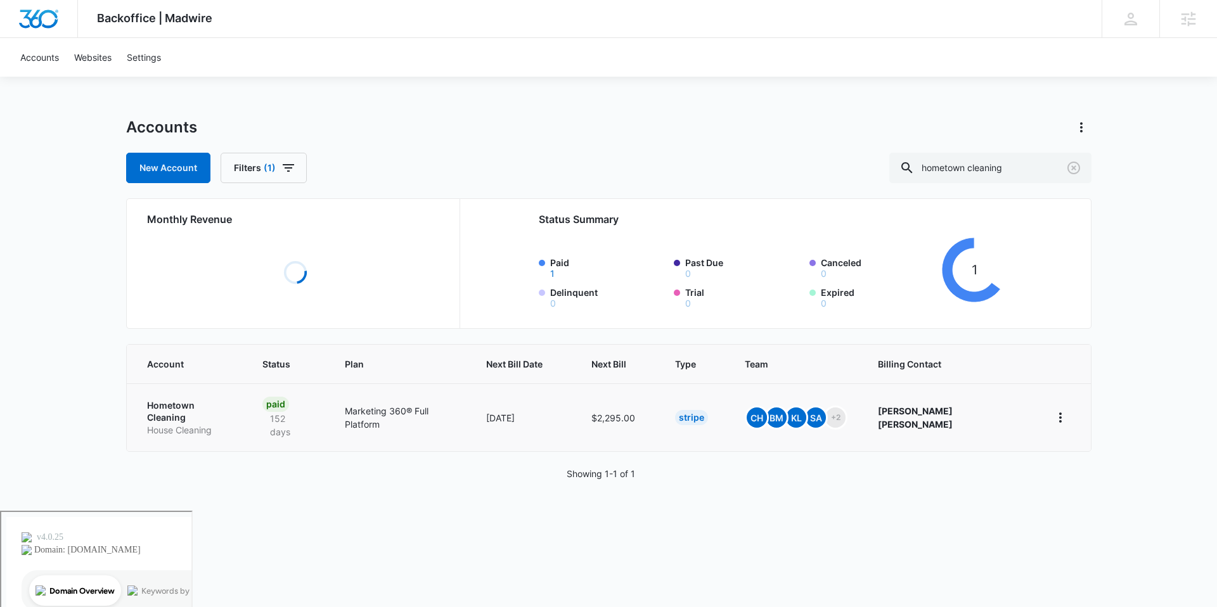
click at [193, 408] on p "Hometown Cleaning" at bounding box center [189, 411] width 85 height 25
